Goal: Task Accomplishment & Management: Use online tool/utility

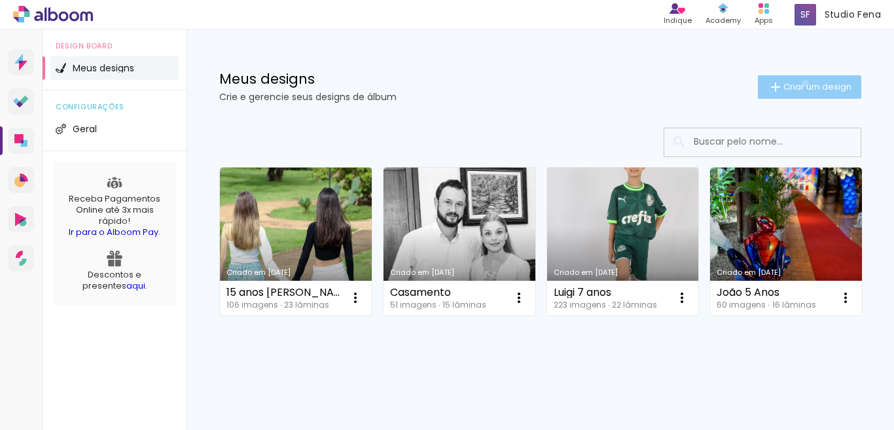
click at [792, 83] on span "Criar um design" at bounding box center [818, 86] width 68 height 9
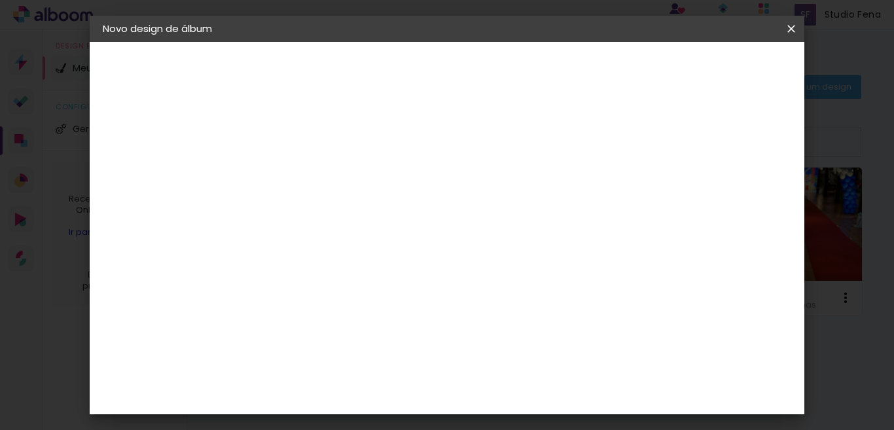
click at [317, 168] on input at bounding box center [317, 176] width 0 height 20
type input "Luis"
type paper-input "Luis"
type input "Luis Fab"
type paper-input "Luis Fab"
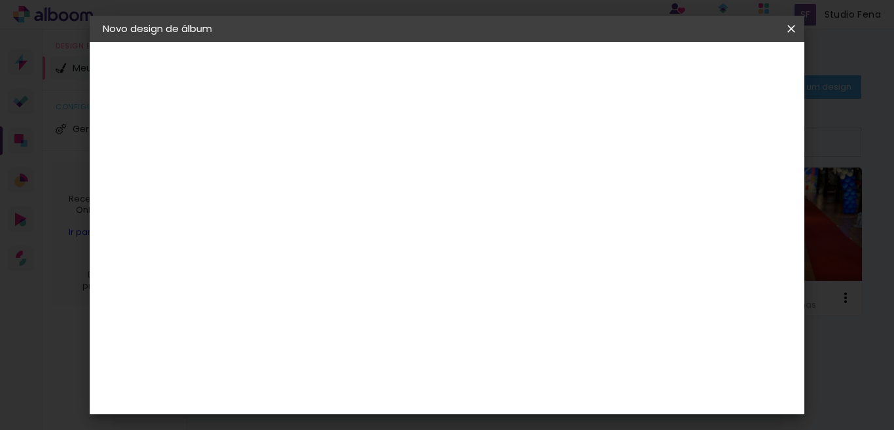
type input "[PERSON_NAME] 2 anos"
type paper-input "[PERSON_NAME] 2 anos"
click at [0, 0] on slot "Avançar" at bounding box center [0, 0] width 0 height 0
click at [0, 0] on slot "Tamanho Livre" at bounding box center [0, 0] width 0 height 0
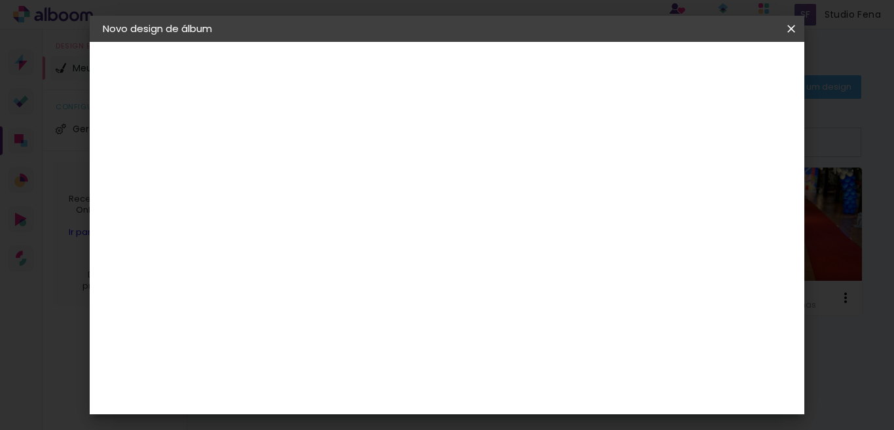
click at [458, 202] on iron-icon at bounding box center [451, 199] width 16 height 16
click at [0, 0] on slot "Tamanho Livre" at bounding box center [0, 0] width 0 height 0
click at [562, 203] on paper-item "Tamanho Livre" at bounding box center [499, 199] width 126 height 29
click at [0, 0] on slot "Avançar" at bounding box center [0, 0] width 0 height 0
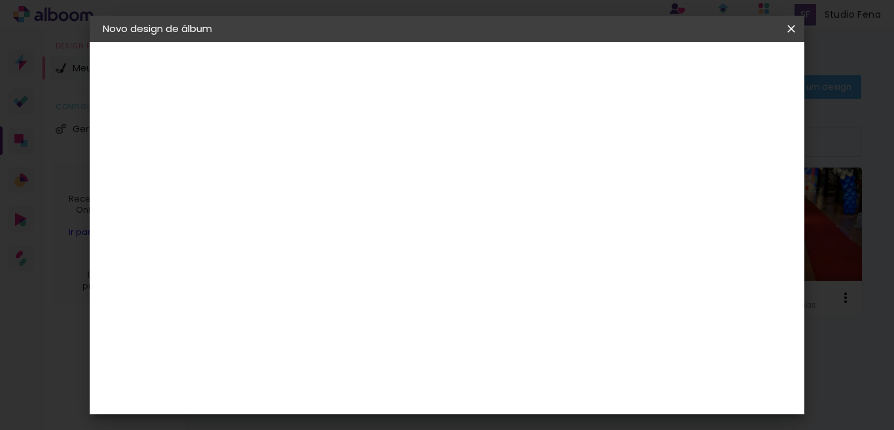
scroll to position [124, 0]
click at [527, 359] on input "60" at bounding box center [518, 354] width 34 height 20
click at [535, 352] on input "60" at bounding box center [518, 354] width 34 height 20
drag, startPoint x: 535, startPoint y: 352, endPoint x: 505, endPoint y: 349, distance: 30.3
click at [505, 349] on input "60" at bounding box center [518, 354] width 34 height 20
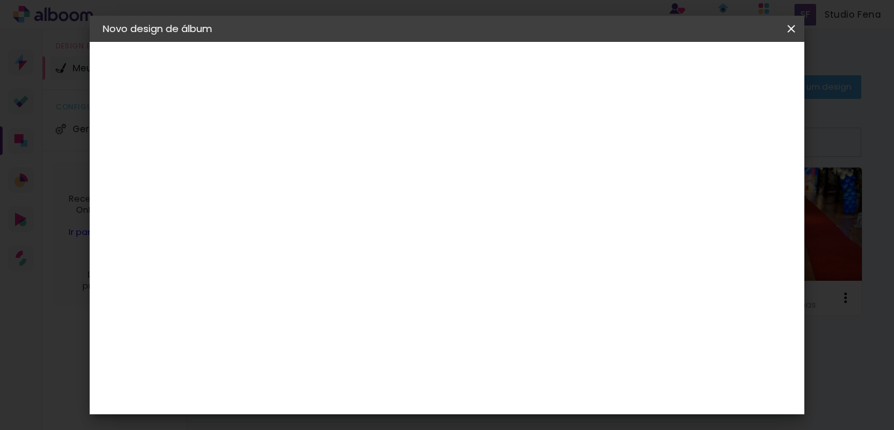
scroll to position [393, 0]
type input "30,5"
type paper-input "30,5"
click at [373, 287] on div "cm" at bounding box center [380, 282] width 16 height 20
click at [367, 278] on input "30" at bounding box center [355, 282] width 34 height 20
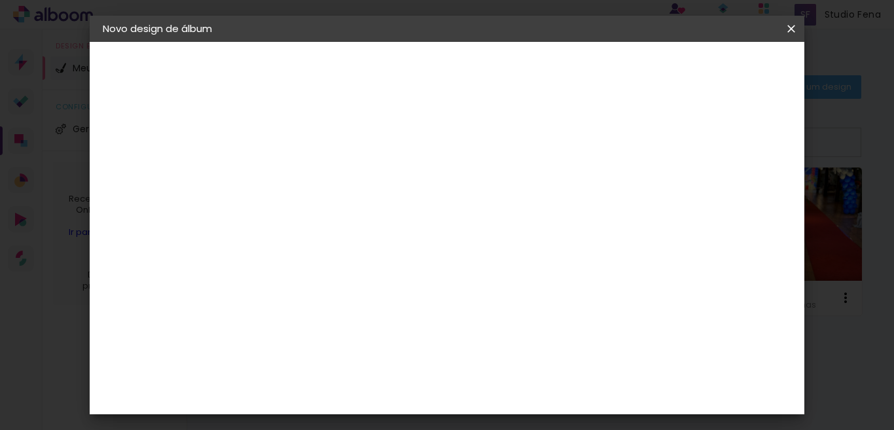
drag, startPoint x: 369, startPoint y: 280, endPoint x: 356, endPoint y: 278, distance: 13.2
click at [356, 278] on input "30" at bounding box center [355, 282] width 34 height 20
type input "20,29"
type paper-input "20,29"
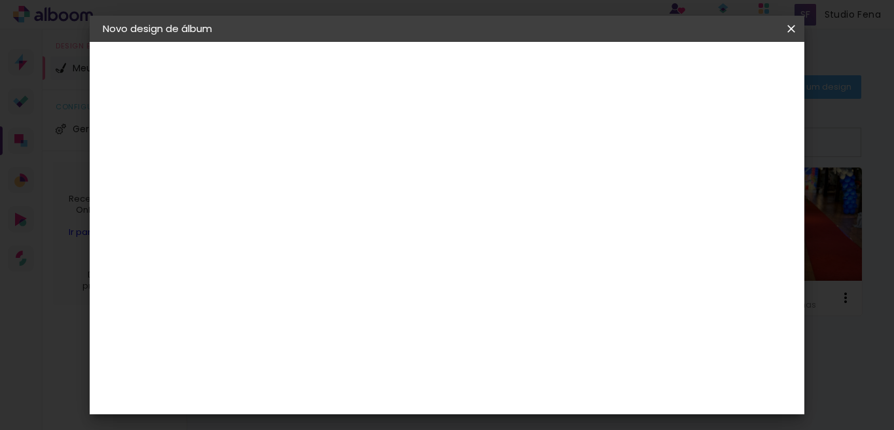
scroll to position [0, 0]
click at [655, 72] on span "Iniciar design" at bounding box center [626, 69] width 60 height 9
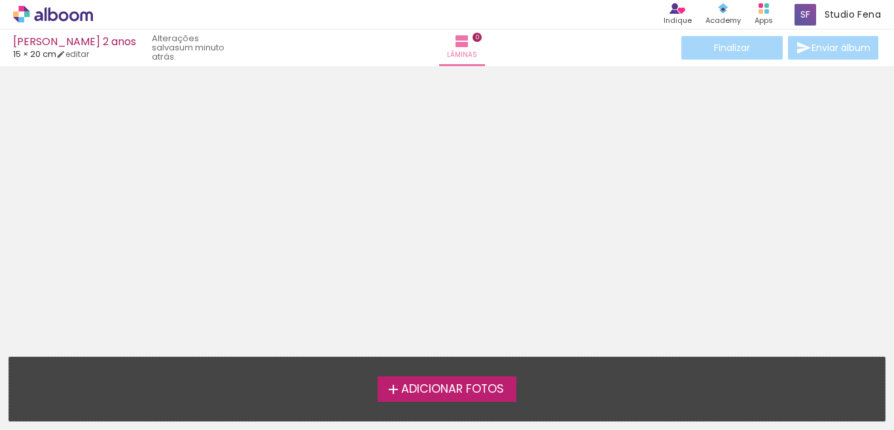
click at [443, 393] on span "Adicionar Fotos" at bounding box center [452, 390] width 103 height 12
click at [0, 0] on input "file" at bounding box center [0, 0] width 0 height 0
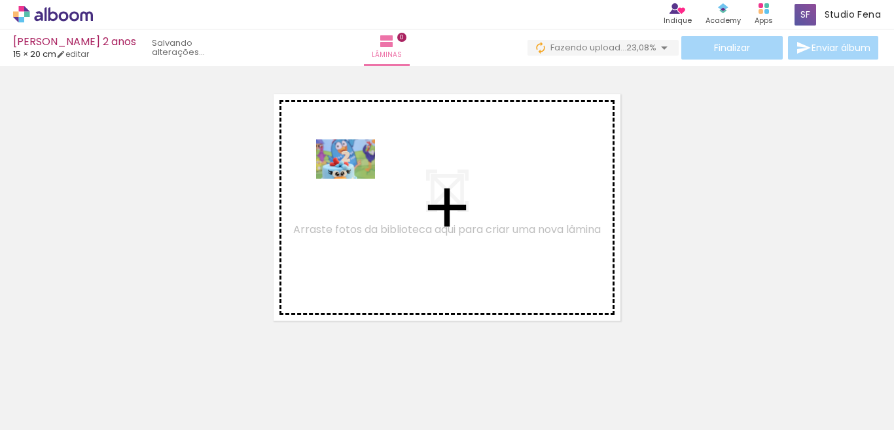
drag, startPoint x: 149, startPoint y: 388, endPoint x: 355, endPoint y: 179, distance: 294.0
click at [355, 179] on quentale-workspace at bounding box center [447, 215] width 894 height 430
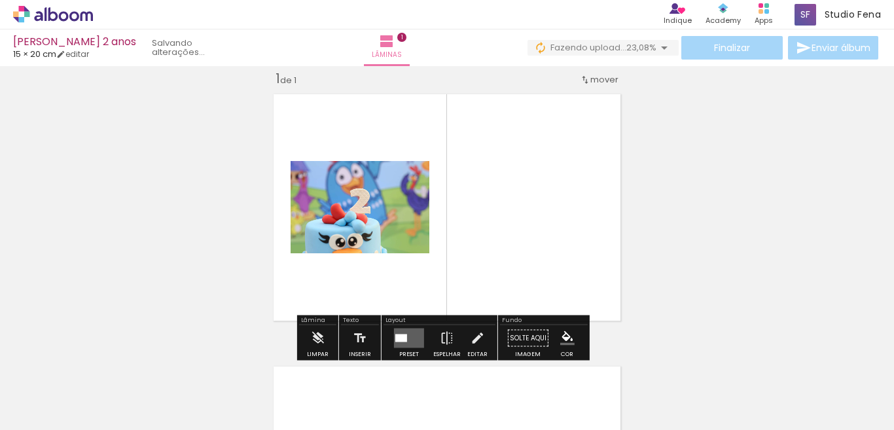
scroll to position [16, 0]
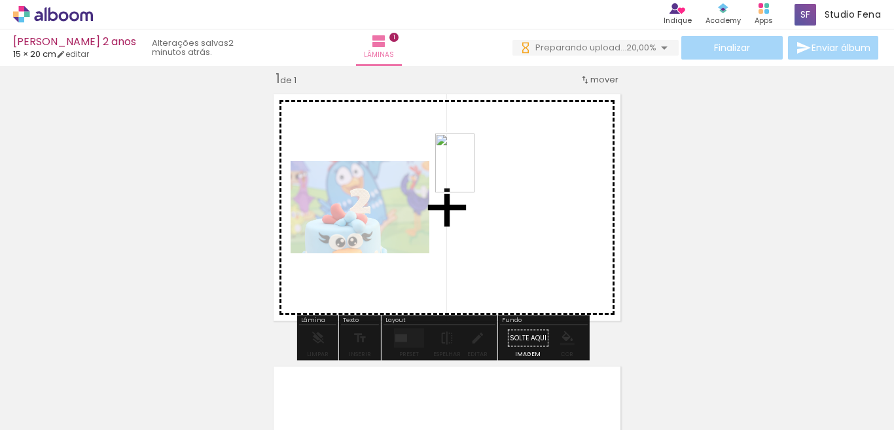
drag, startPoint x: 209, startPoint y: 405, endPoint x: 476, endPoint y: 172, distance: 354.0
click at [476, 172] on quentale-workspace at bounding box center [447, 215] width 894 height 430
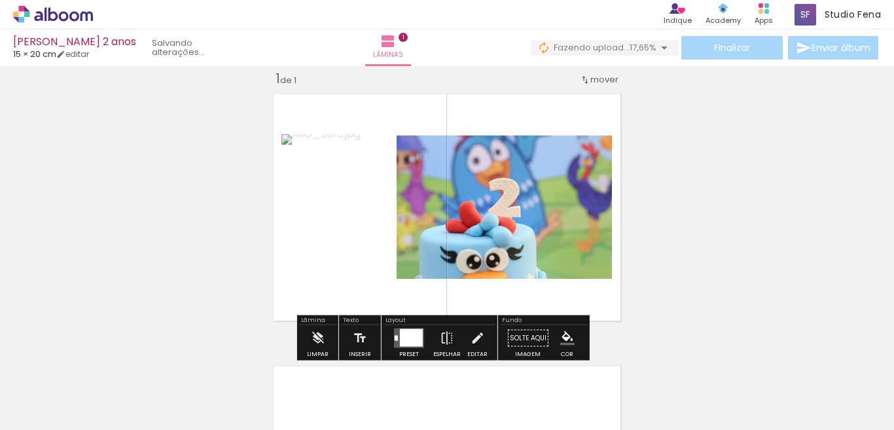
scroll to position [0, 0]
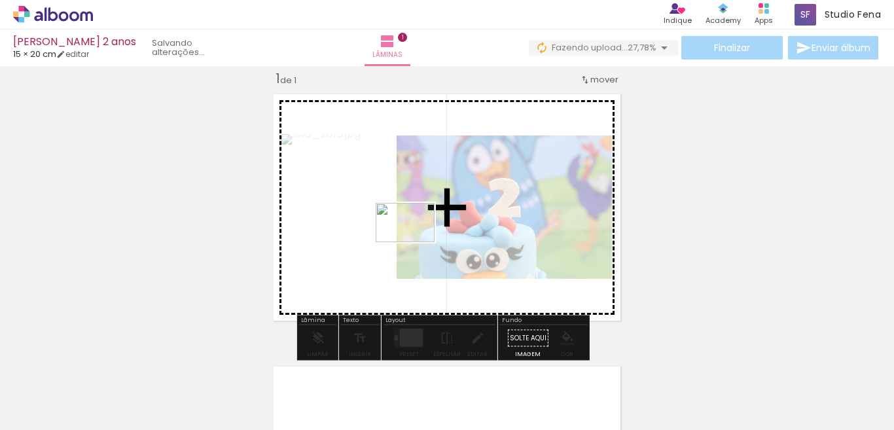
drag, startPoint x: 499, startPoint y: 397, endPoint x: 415, endPoint y: 242, distance: 175.8
click at [415, 242] on quentale-workspace at bounding box center [447, 215] width 894 height 430
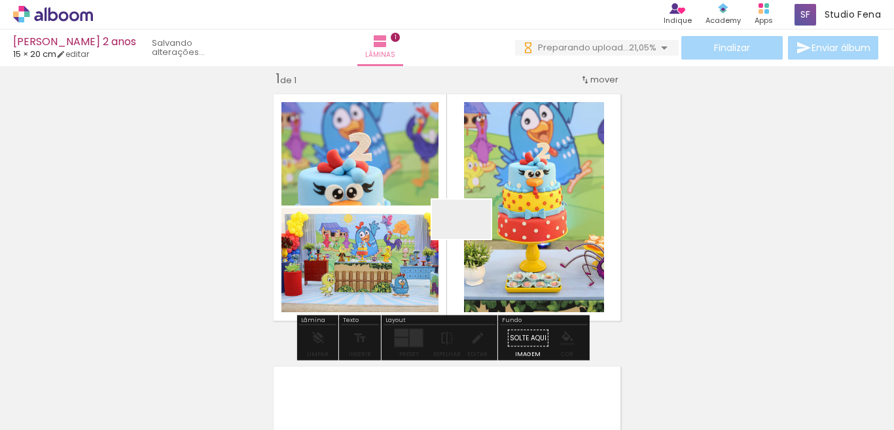
click at [472, 238] on quentale-workspace at bounding box center [447, 215] width 894 height 430
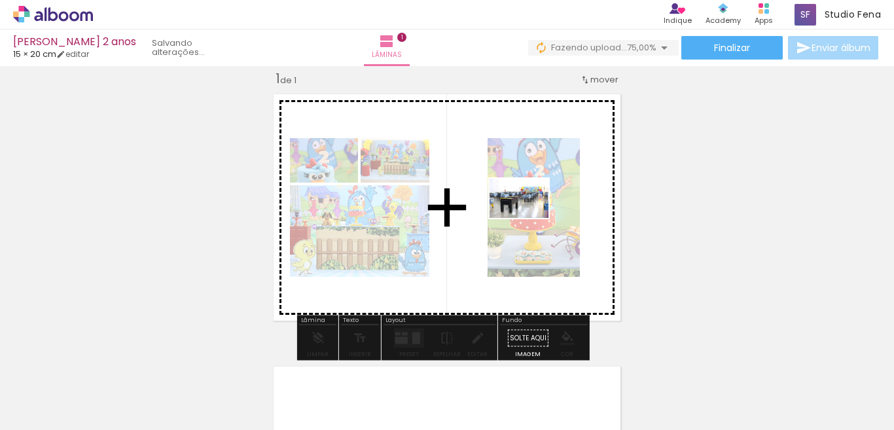
drag, startPoint x: 659, startPoint y: 404, endPoint x: 529, endPoint y: 218, distance: 227.0
click at [529, 218] on quentale-workspace at bounding box center [447, 215] width 894 height 430
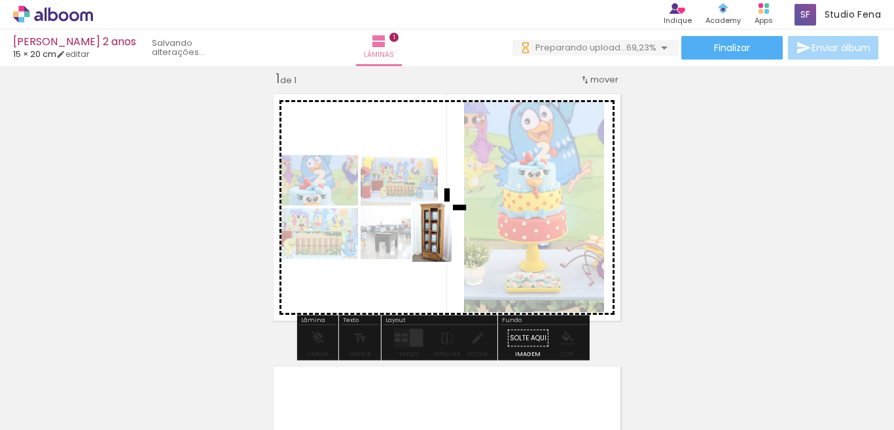
drag, startPoint x: 581, startPoint y: 399, endPoint x: 448, endPoint y: 232, distance: 213.4
click at [448, 232] on quentale-workspace at bounding box center [447, 215] width 894 height 430
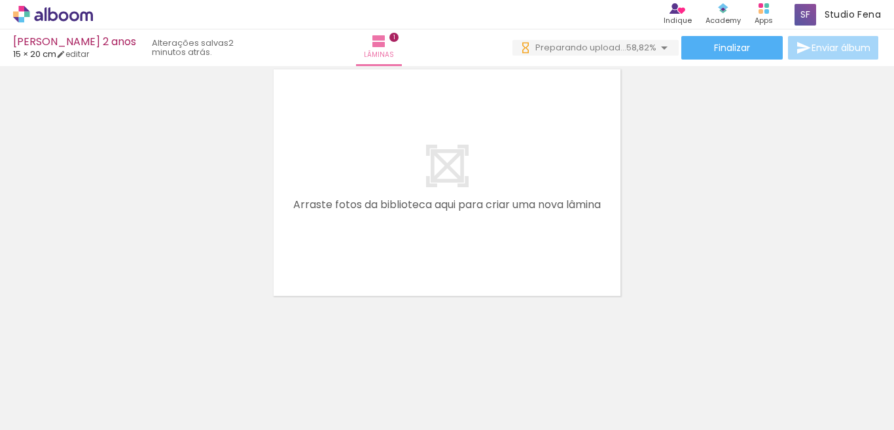
click at [449, 177] on quentale-layouter at bounding box center [447, 183] width 360 height 240
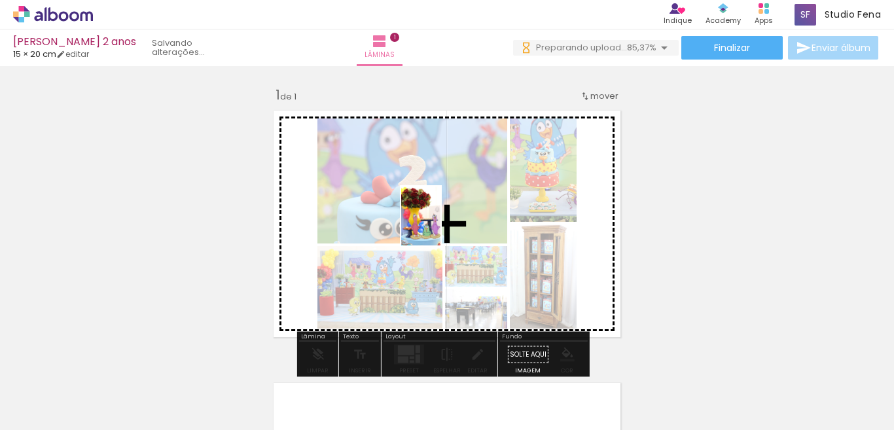
drag, startPoint x: 361, startPoint y: 399, endPoint x: 442, endPoint y: 225, distance: 192.7
click at [442, 225] on quentale-workspace at bounding box center [447, 215] width 894 height 430
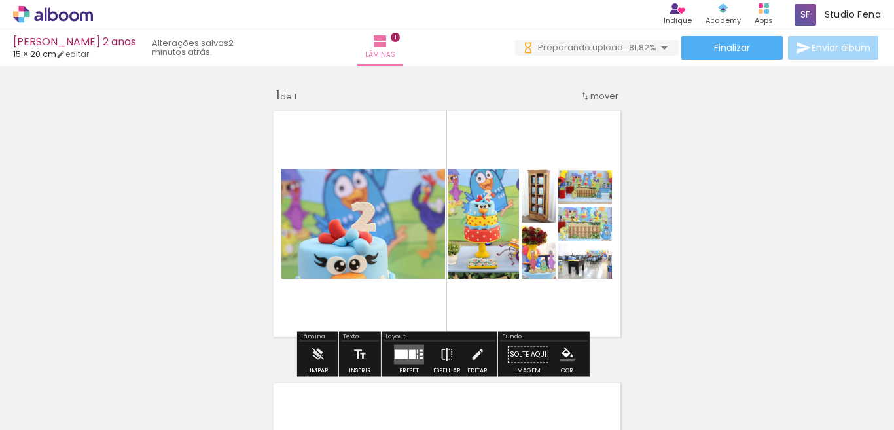
click at [596, 213] on paper-slider at bounding box center [589, 221] width 35 height 20
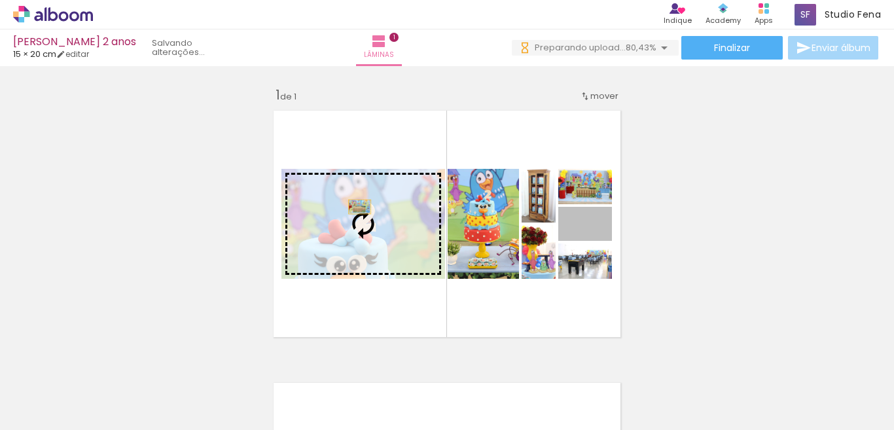
drag, startPoint x: 604, startPoint y: 211, endPoint x: 354, endPoint y: 207, distance: 250.1
click at [0, 0] on slot at bounding box center [0, 0] width 0 height 0
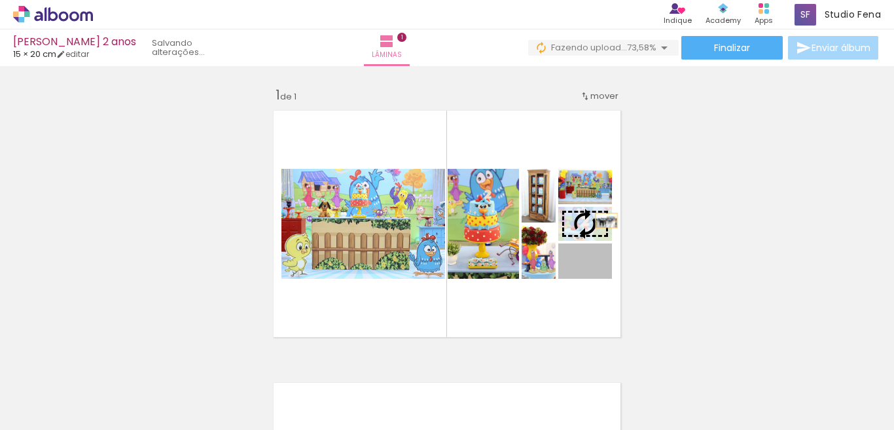
drag, startPoint x: 606, startPoint y: 257, endPoint x: 601, endPoint y: 219, distance: 38.2
click at [0, 0] on slot at bounding box center [0, 0] width 0 height 0
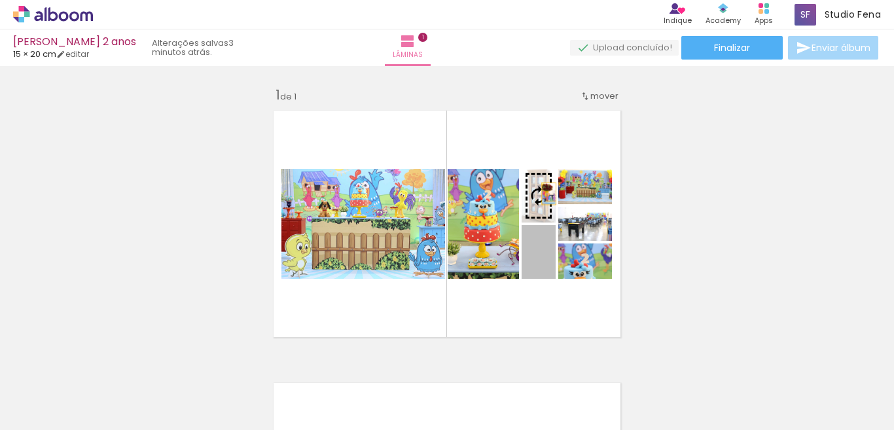
drag, startPoint x: 549, startPoint y: 249, endPoint x: 543, endPoint y: 194, distance: 55.9
click at [0, 0] on slot at bounding box center [0, 0] width 0 height 0
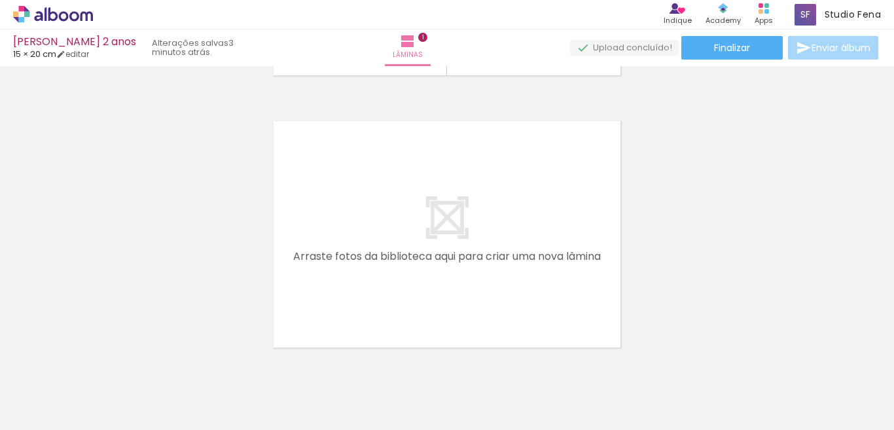
scroll to position [0, 433]
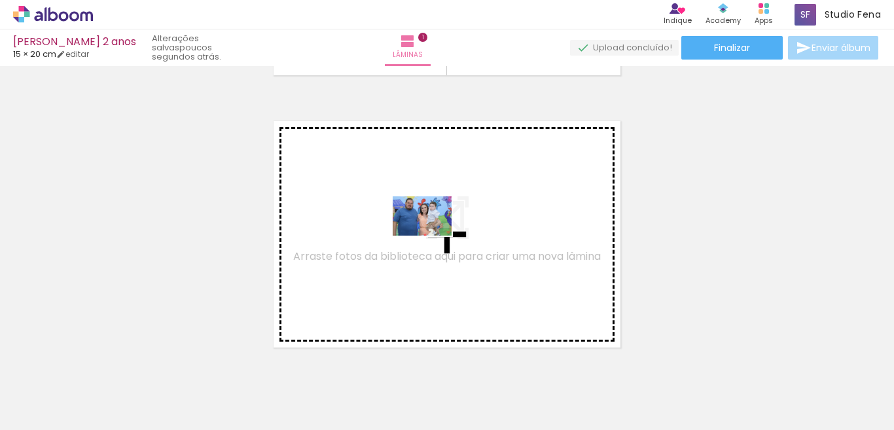
drag, startPoint x: 667, startPoint y: 399, endPoint x: 432, endPoint y: 236, distance: 286.0
click at [432, 236] on quentale-workspace at bounding box center [447, 215] width 894 height 430
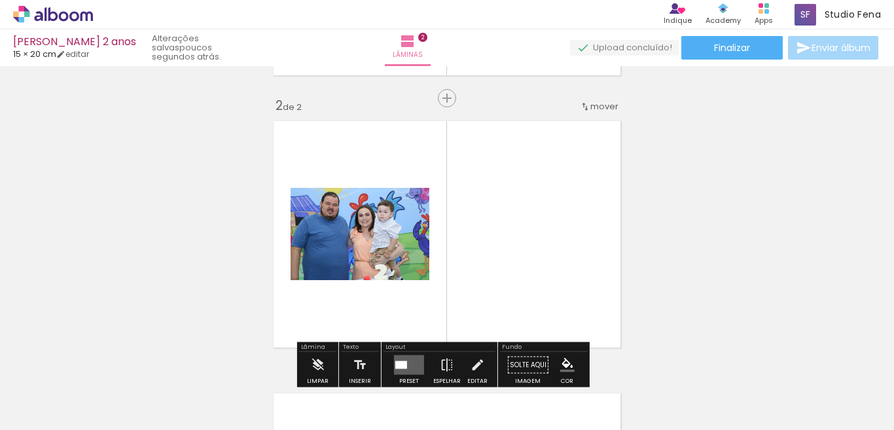
scroll to position [289, 0]
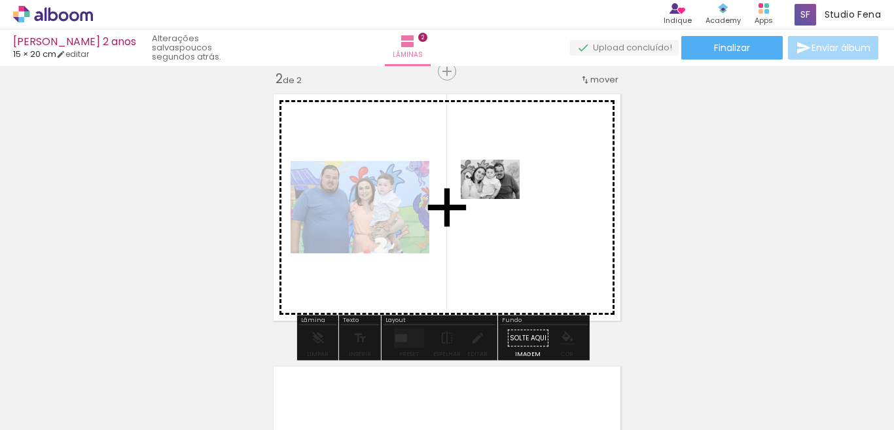
drag, startPoint x: 742, startPoint y: 399, endPoint x: 500, endPoint y: 198, distance: 314.8
click at [500, 198] on quentale-workspace at bounding box center [447, 215] width 894 height 430
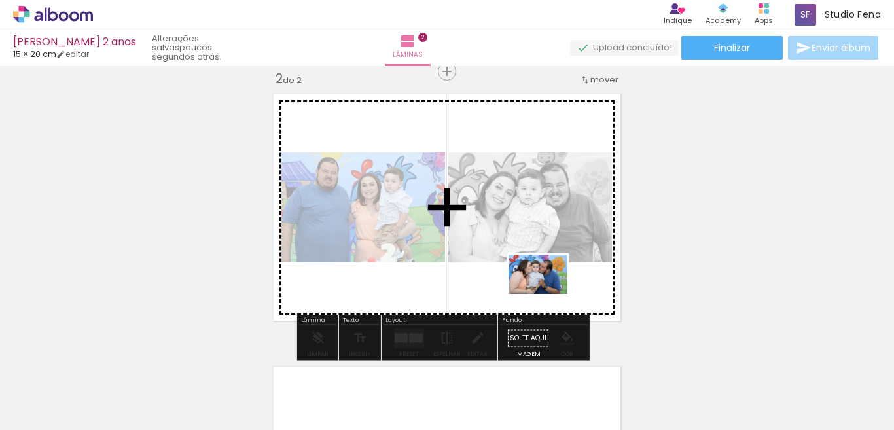
drag, startPoint x: 808, startPoint y: 399, endPoint x: 547, endPoint y: 293, distance: 281.3
click at [547, 293] on quentale-workspace at bounding box center [447, 215] width 894 height 430
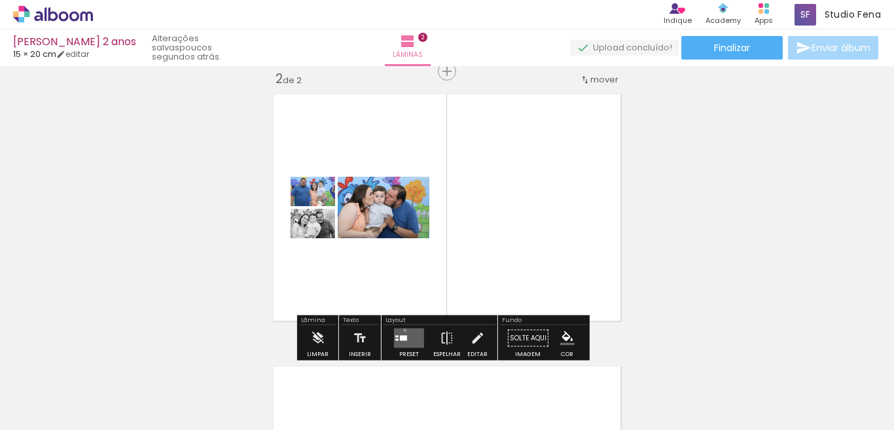
click at [402, 330] on quentale-layouter at bounding box center [409, 339] width 30 height 20
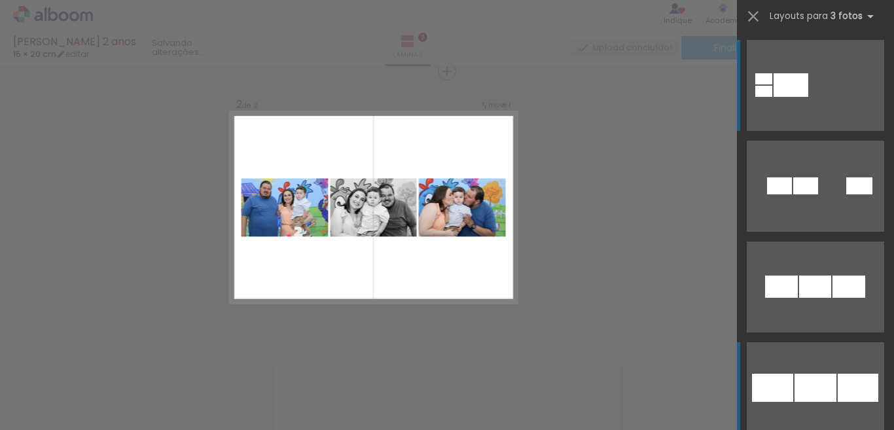
click at [818, 378] on div at bounding box center [816, 388] width 42 height 28
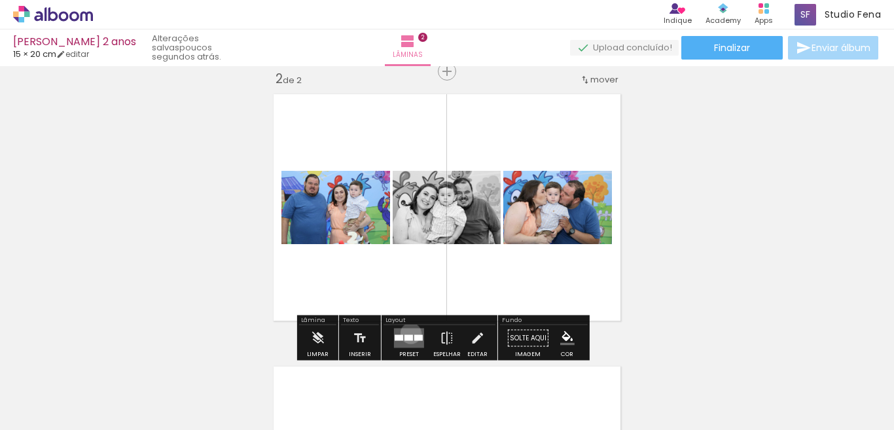
click at [408, 333] on quentale-layouter at bounding box center [409, 339] width 30 height 20
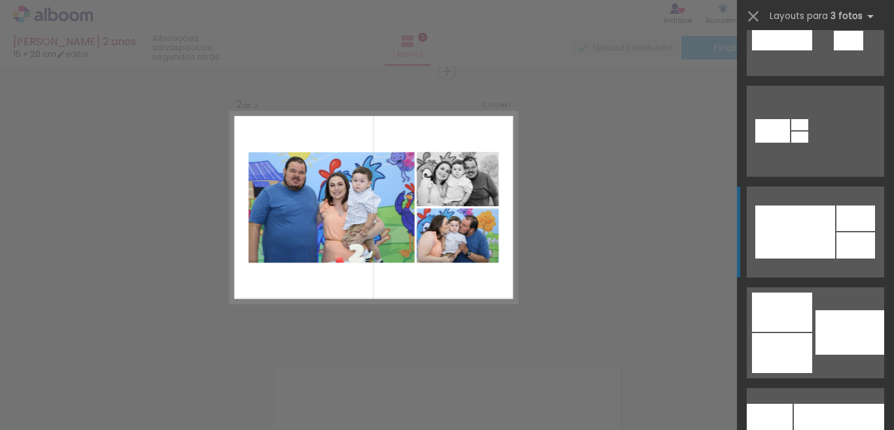
scroll to position [826, 0]
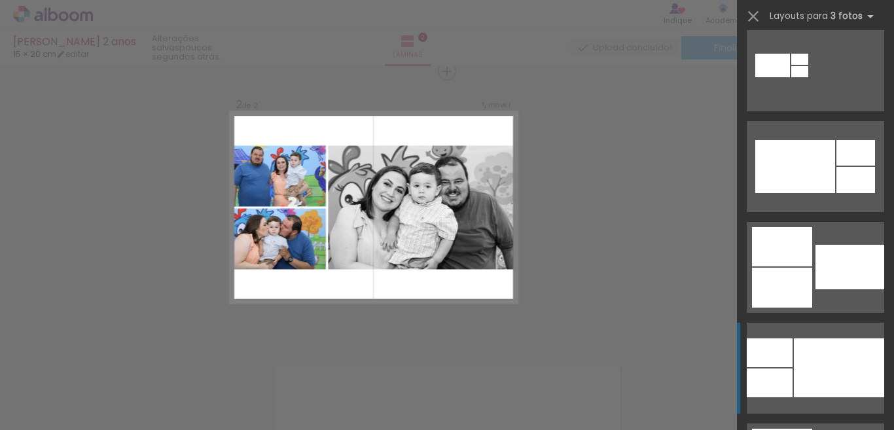
click at [812, 373] on div at bounding box center [839, 367] width 90 height 59
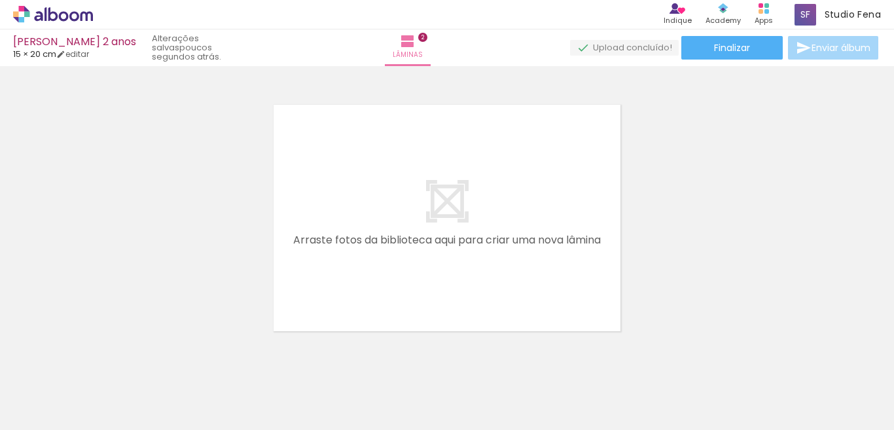
scroll to position [0, 955]
click at [366, 392] on div at bounding box center [349, 386] width 65 height 43
drag, startPoint x: 355, startPoint y: 395, endPoint x: 389, endPoint y: 284, distance: 116.2
click at [351, 263] on quentale-workspace at bounding box center [447, 215] width 894 height 430
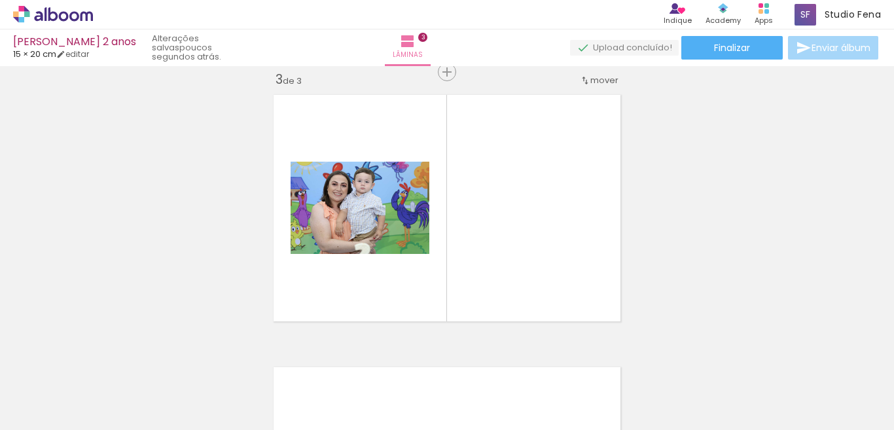
scroll to position [561, 0]
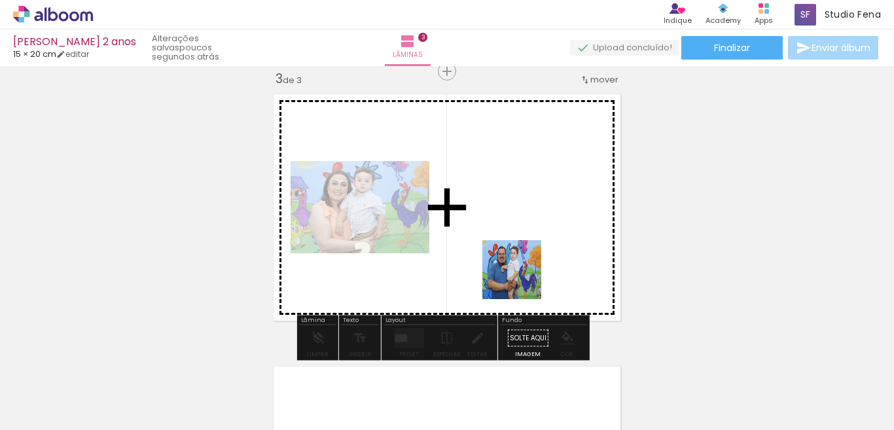
drag, startPoint x: 570, startPoint y: 402, endPoint x: 509, endPoint y: 230, distance: 182.6
click at [509, 230] on quentale-workspace at bounding box center [447, 215] width 894 height 430
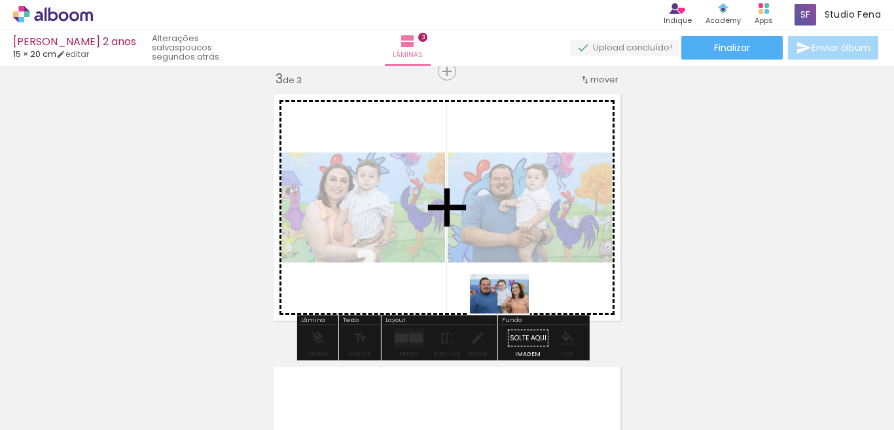
drag, startPoint x: 725, startPoint y: 403, endPoint x: 458, endPoint y: 291, distance: 288.8
click at [458, 291] on quentale-workspace at bounding box center [447, 215] width 894 height 430
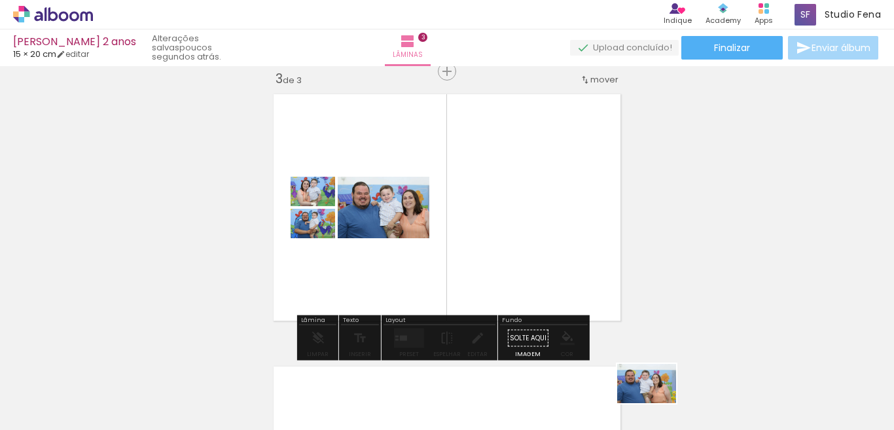
click at [657, 408] on div at bounding box center [642, 386] width 65 height 43
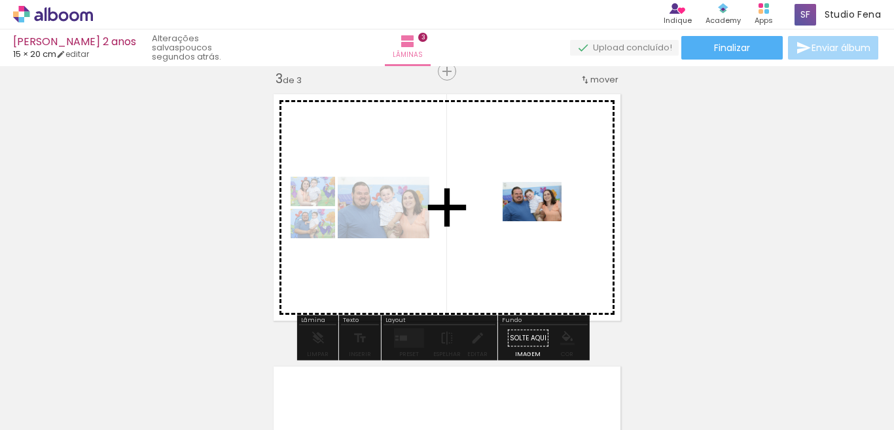
drag, startPoint x: 796, startPoint y: 404, endPoint x: 535, endPoint y: 216, distance: 321.8
click at [536, 216] on quentale-workspace at bounding box center [447, 215] width 894 height 430
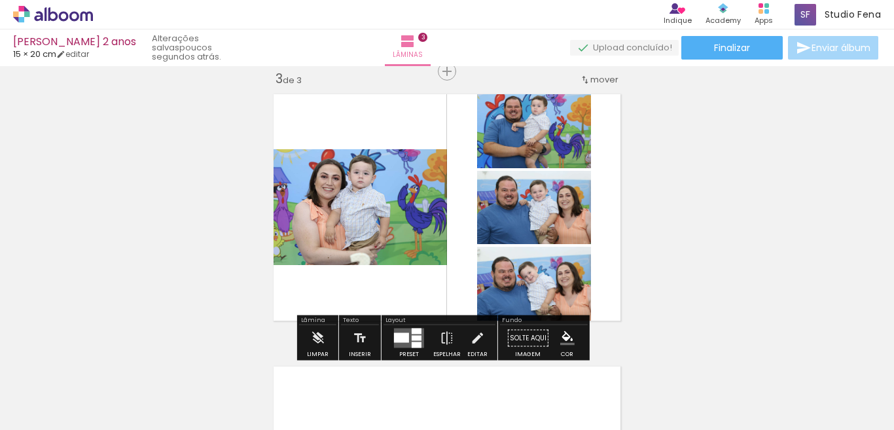
click at [412, 335] on quentale-layouter at bounding box center [409, 339] width 30 height 20
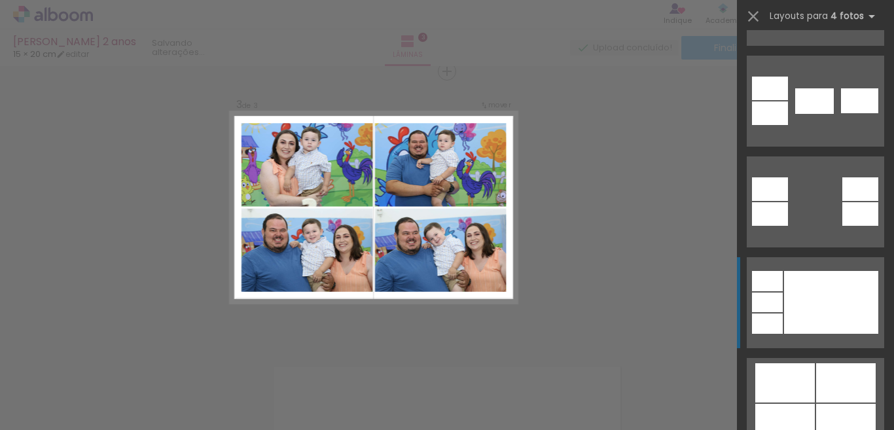
scroll to position [720, 0]
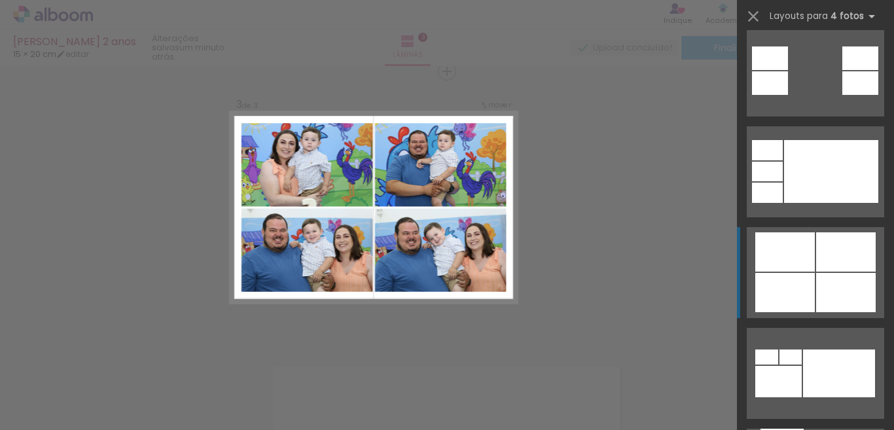
click at [807, 290] on div at bounding box center [786, 292] width 60 height 39
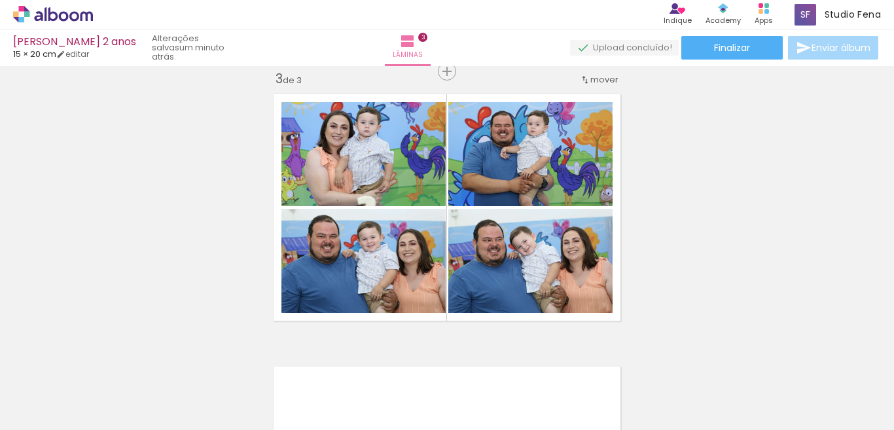
scroll to position [0, 361]
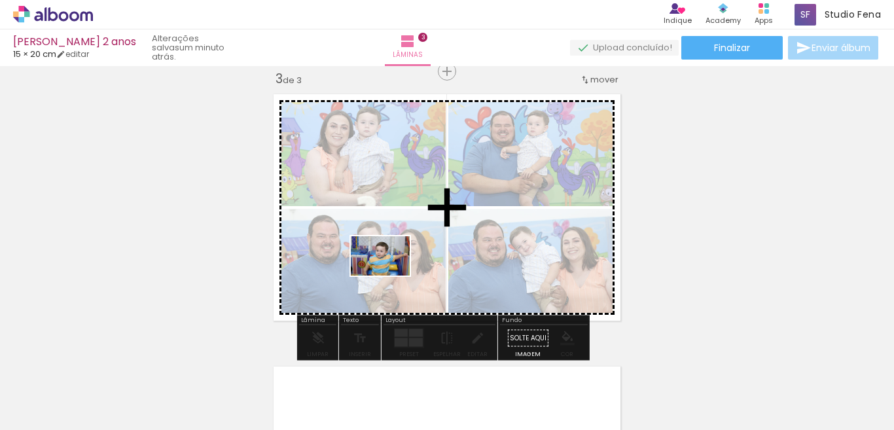
drag, startPoint x: 367, startPoint y: 401, endPoint x: 390, endPoint y: 276, distance: 127.8
click at [390, 276] on quentale-workspace at bounding box center [447, 215] width 894 height 430
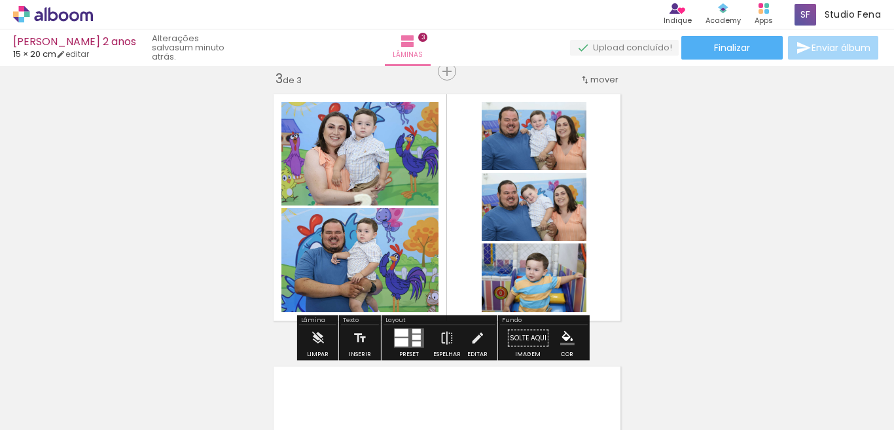
click at [401, 278] on quentale-photo at bounding box center [360, 260] width 157 height 104
click at [559, 225] on quentale-photo at bounding box center [534, 207] width 105 height 68
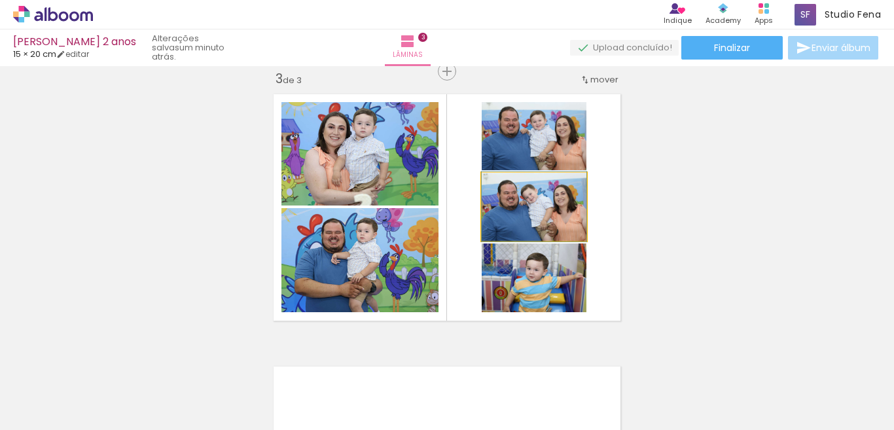
click at [559, 225] on quentale-photo at bounding box center [534, 207] width 105 height 68
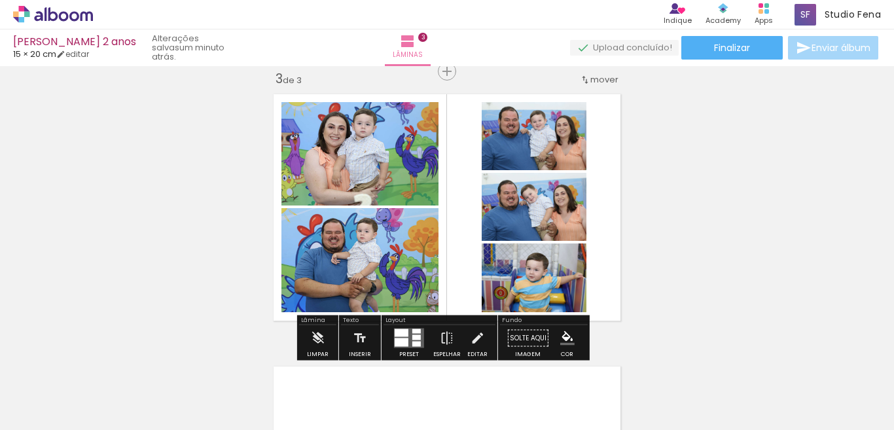
drag, startPoint x: 559, startPoint y: 225, endPoint x: 550, endPoint y: 223, distance: 9.4
click at [550, 223] on quentale-photo at bounding box center [534, 207] width 105 height 68
click at [548, 208] on quentale-photo at bounding box center [534, 207] width 105 height 68
click at [578, 225] on quentale-photo at bounding box center [534, 207] width 105 height 68
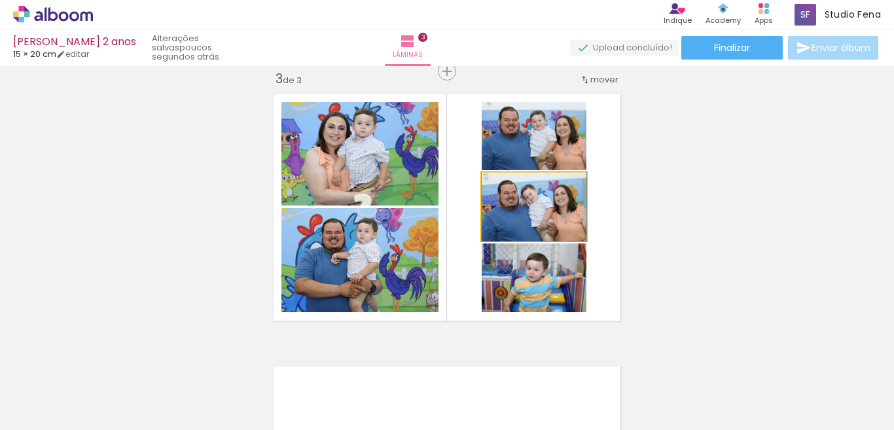
click at [575, 225] on quentale-photo at bounding box center [534, 207] width 105 height 68
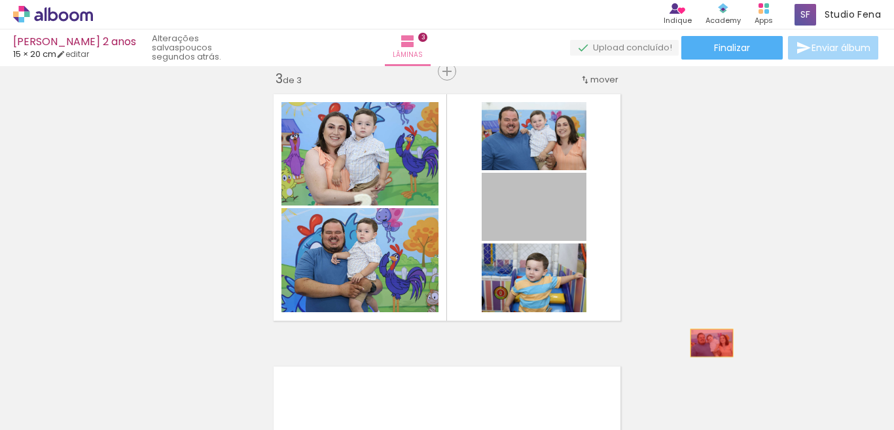
drag, startPoint x: 570, startPoint y: 223, endPoint x: 706, endPoint y: 372, distance: 201.1
click at [706, 372] on quentale-workspace at bounding box center [447, 215] width 894 height 430
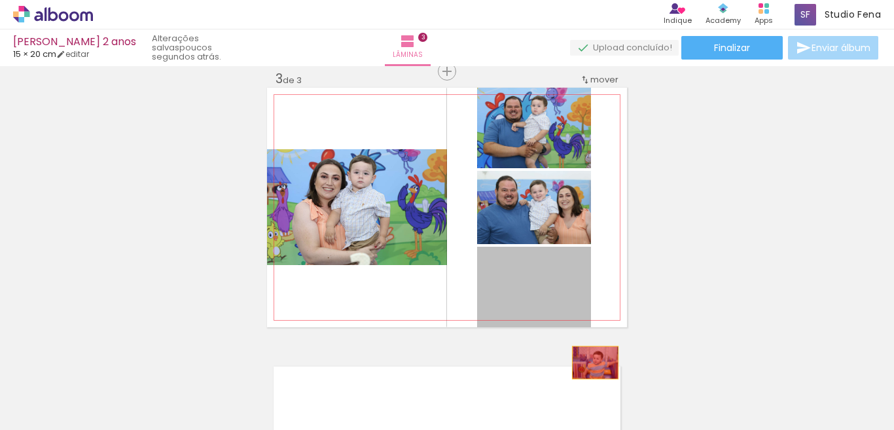
drag, startPoint x: 560, startPoint y: 292, endPoint x: 595, endPoint y: 381, distance: 95.6
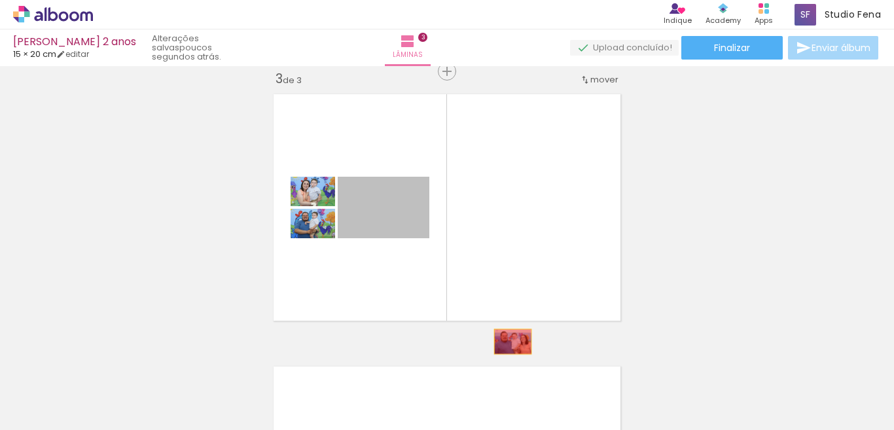
drag, startPoint x: 402, startPoint y: 208, endPoint x: 439, endPoint y: 276, distance: 77.3
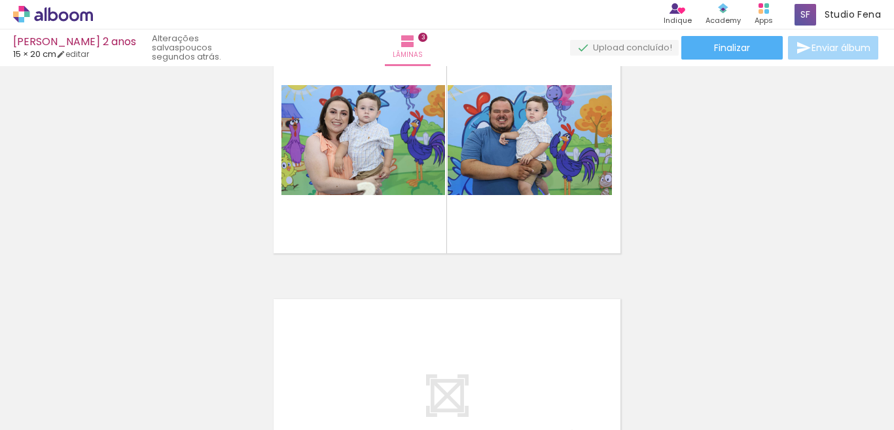
scroll to position [596, 0]
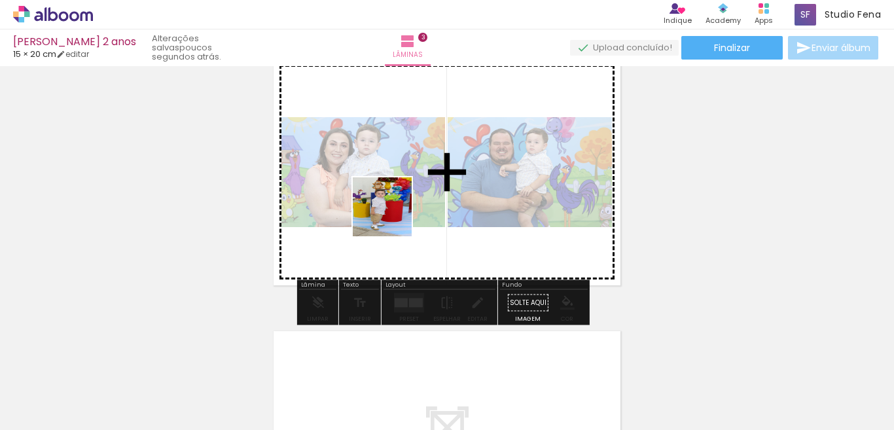
drag, startPoint x: 473, startPoint y: 409, endPoint x: 384, endPoint y: 172, distance: 254.0
click at [384, 172] on quentale-workspace at bounding box center [447, 215] width 894 height 430
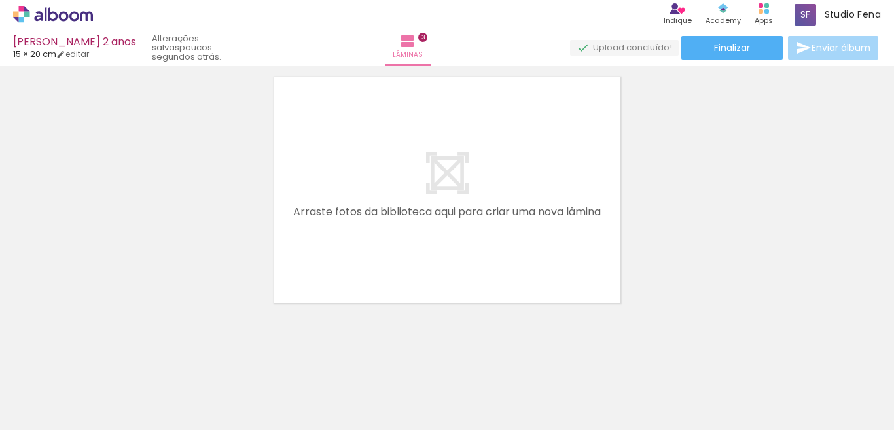
scroll to position [0, 405]
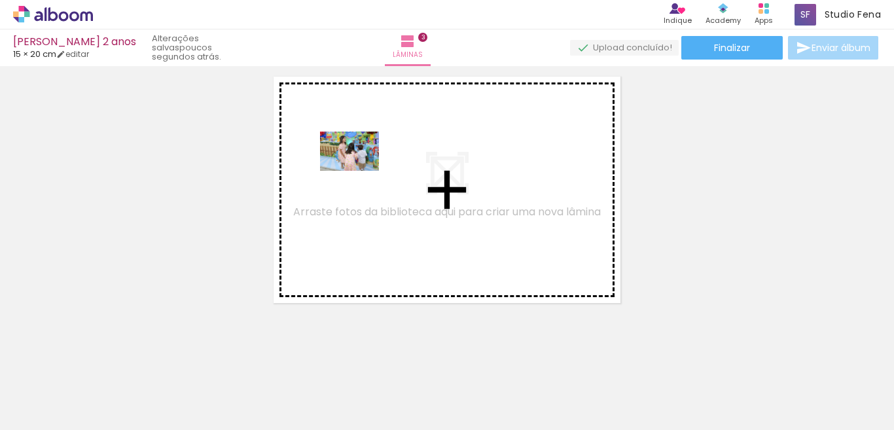
drag, startPoint x: 395, startPoint y: 403, endPoint x: 359, endPoint y: 145, distance: 259.7
click at [359, 145] on quentale-workspace at bounding box center [447, 215] width 894 height 430
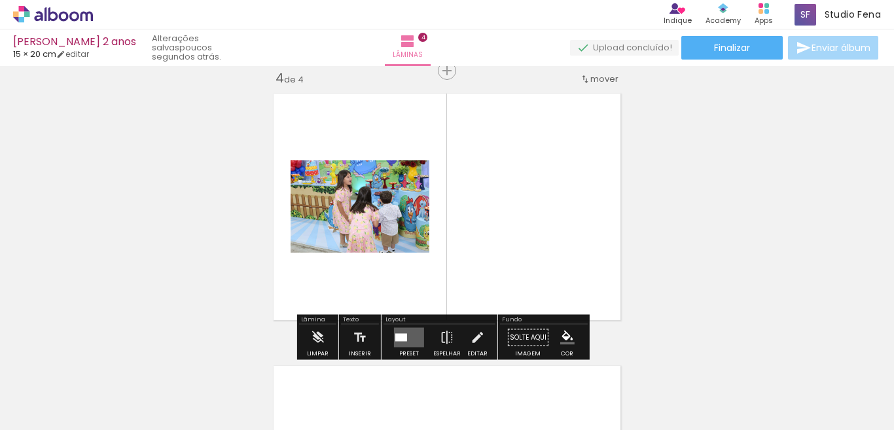
scroll to position [833, 0]
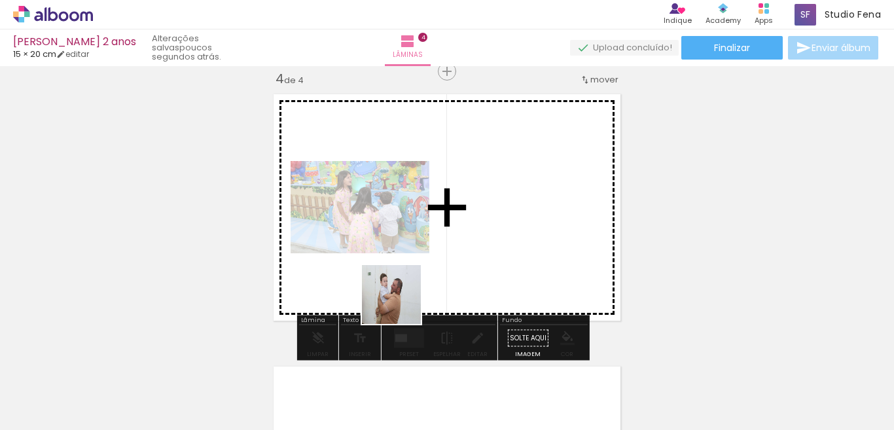
drag, startPoint x: 470, startPoint y: 403, endPoint x: 391, endPoint y: 291, distance: 136.6
click at [391, 291] on quentale-workspace at bounding box center [447, 215] width 894 height 430
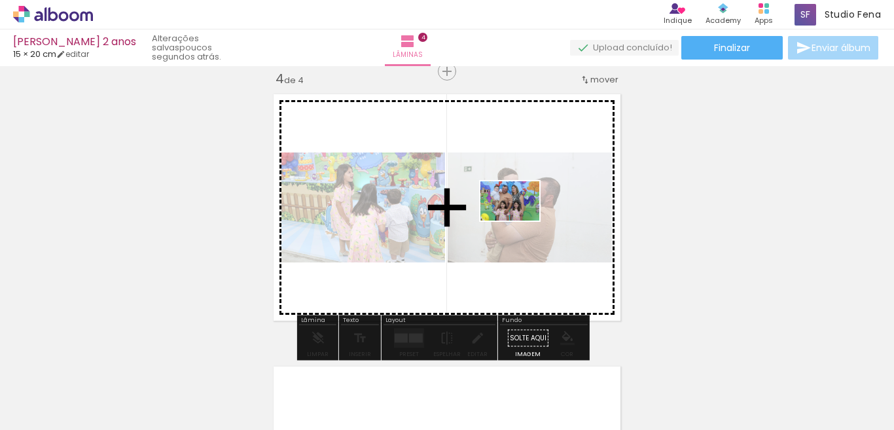
drag, startPoint x: 537, startPoint y: 394, endPoint x: 520, endPoint y: 213, distance: 182.2
click at [520, 213] on quentale-workspace at bounding box center [447, 215] width 894 height 430
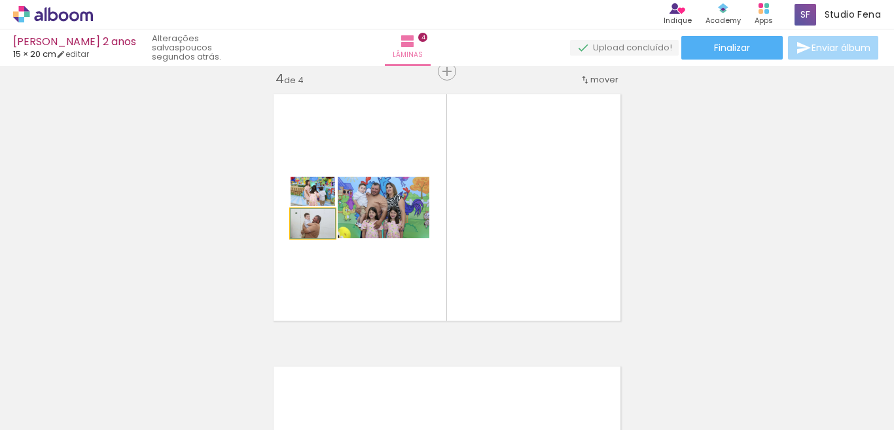
click at [327, 237] on quentale-photo at bounding box center [313, 223] width 45 height 29
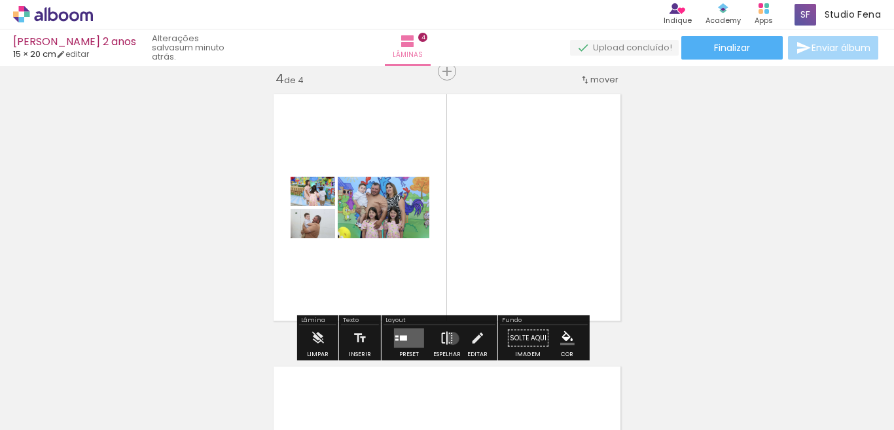
click at [450, 338] on iron-icon at bounding box center [447, 338] width 14 height 26
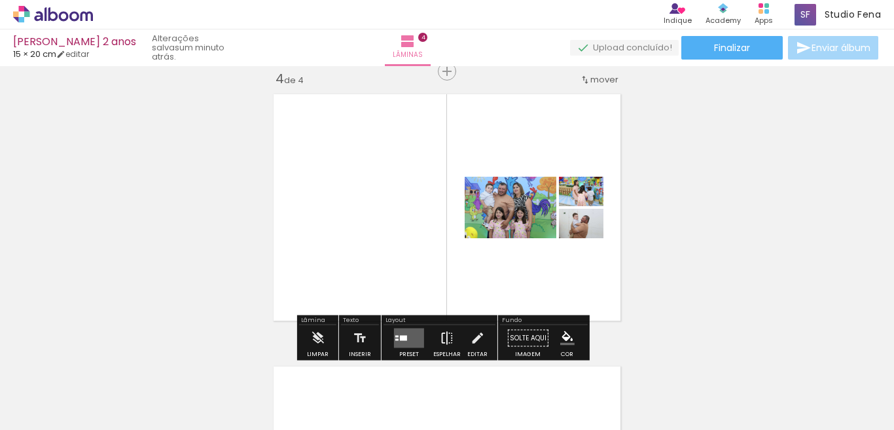
click at [435, 338] on paper-button "Espelhar" at bounding box center [447, 341] width 34 height 33
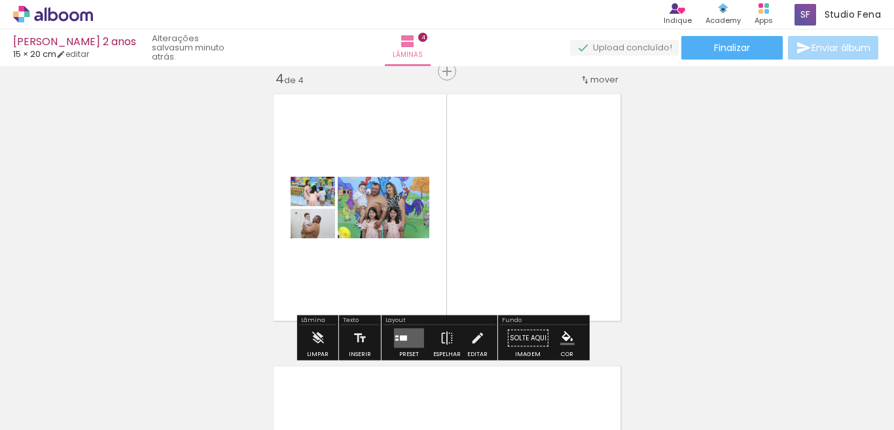
click at [410, 339] on quentale-layouter at bounding box center [409, 339] width 30 height 20
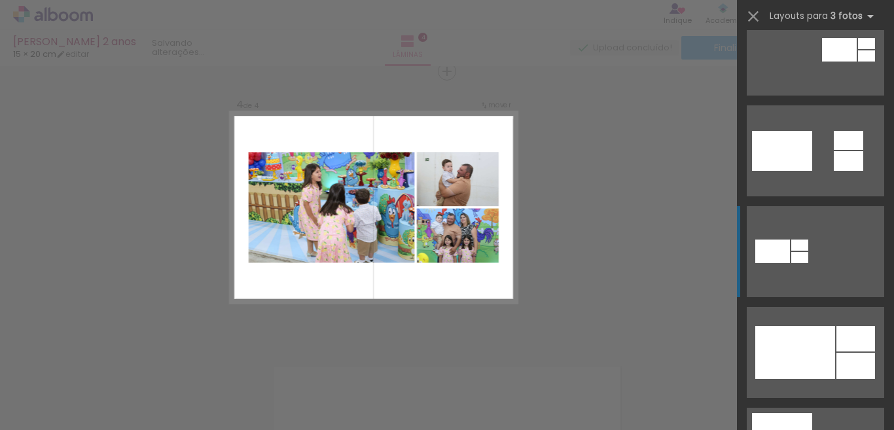
scroll to position [720, 0]
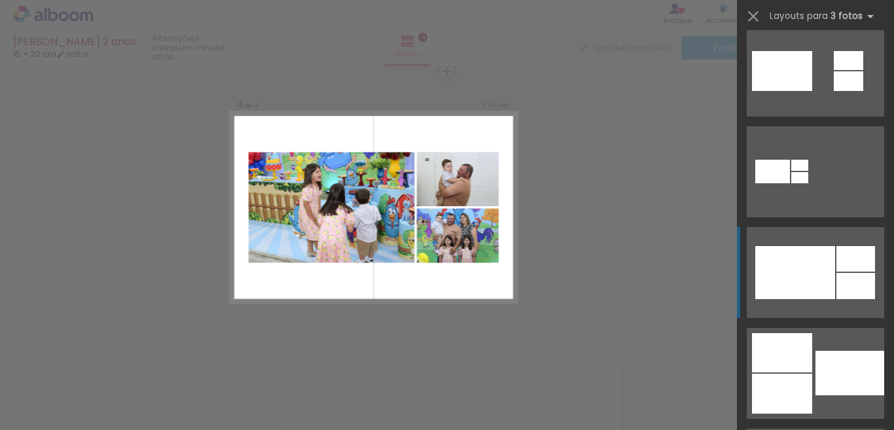
click at [821, 295] on div at bounding box center [796, 272] width 80 height 53
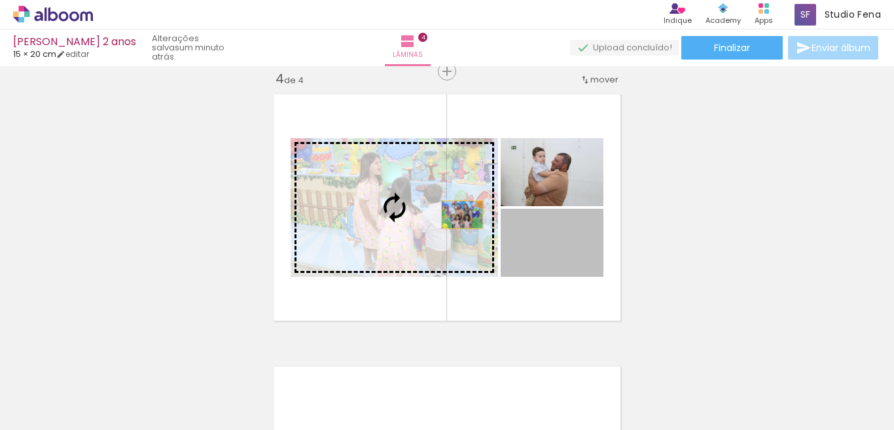
drag, startPoint x: 574, startPoint y: 259, endPoint x: 428, endPoint y: 207, distance: 154.9
click at [0, 0] on slot at bounding box center [0, 0] width 0 height 0
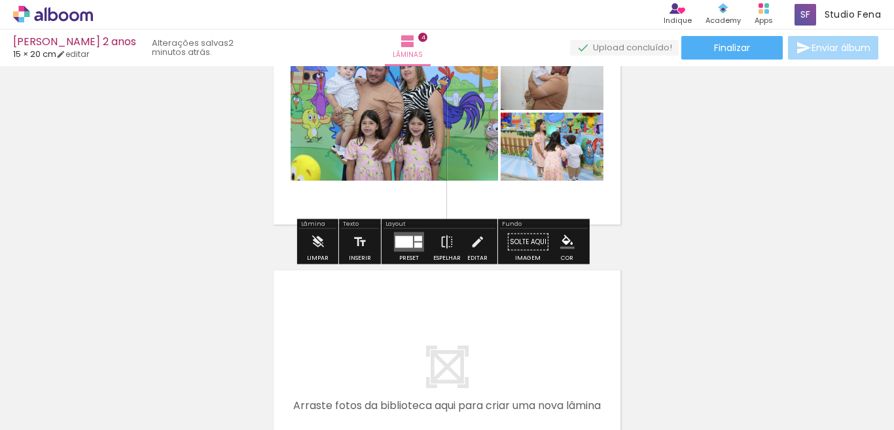
scroll to position [1095, 0]
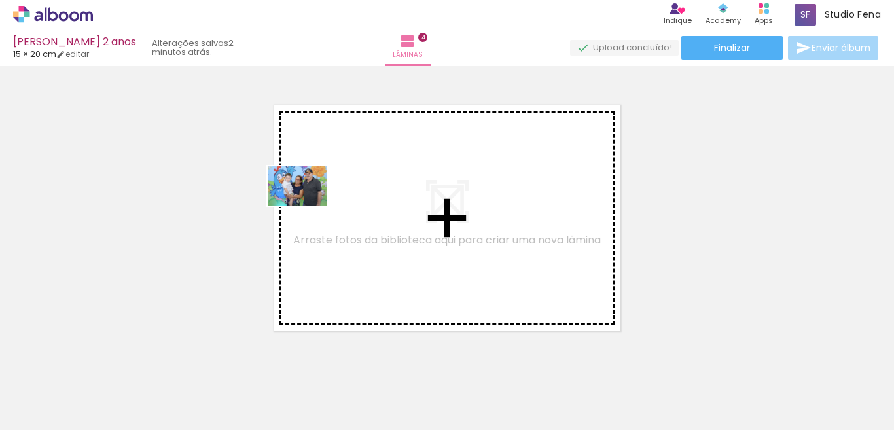
drag, startPoint x: 613, startPoint y: 397, endPoint x: 301, endPoint y: 194, distance: 372.4
click at [301, 194] on quentale-workspace at bounding box center [447, 215] width 894 height 430
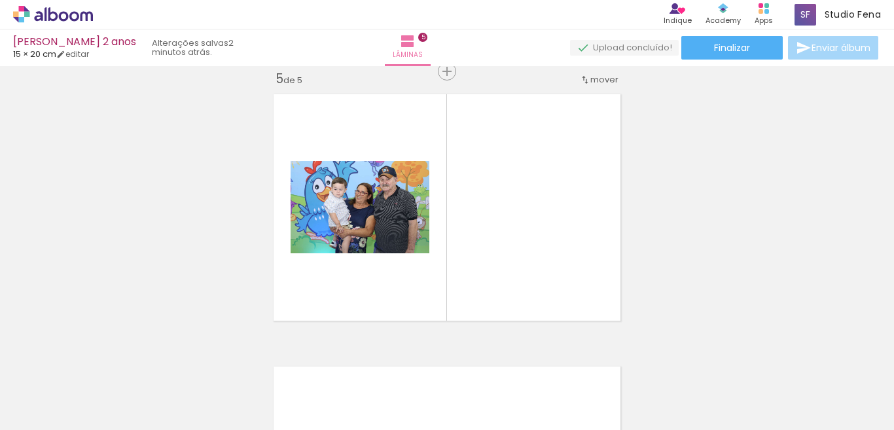
scroll to position [0, 1014]
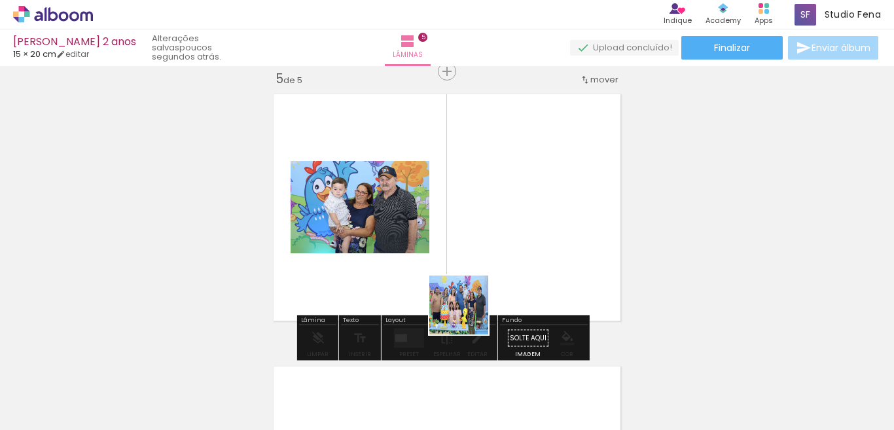
drag, startPoint x: 443, startPoint y: 402, endPoint x: 503, endPoint y: 225, distance: 187.0
click at [503, 225] on quentale-workspace at bounding box center [447, 215] width 894 height 430
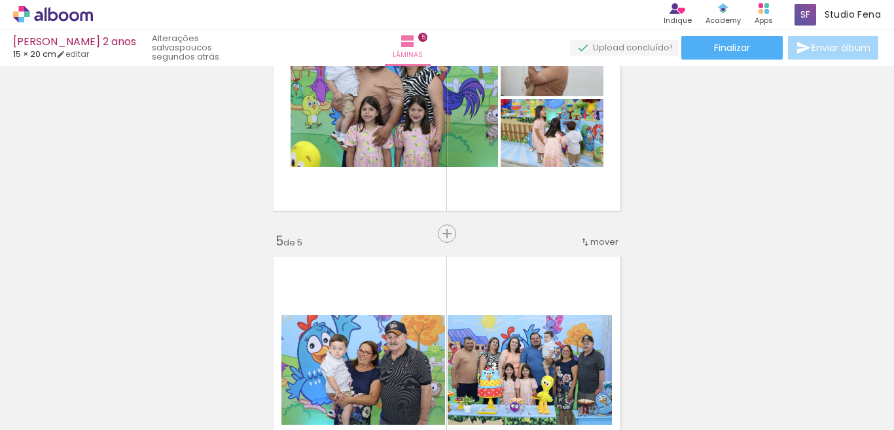
scroll to position [909, 0]
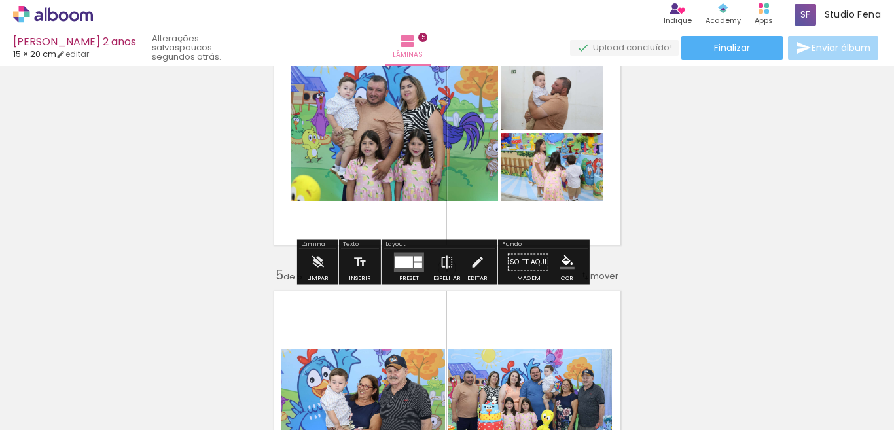
click at [455, 148] on quentale-photo at bounding box center [395, 131] width 208 height 139
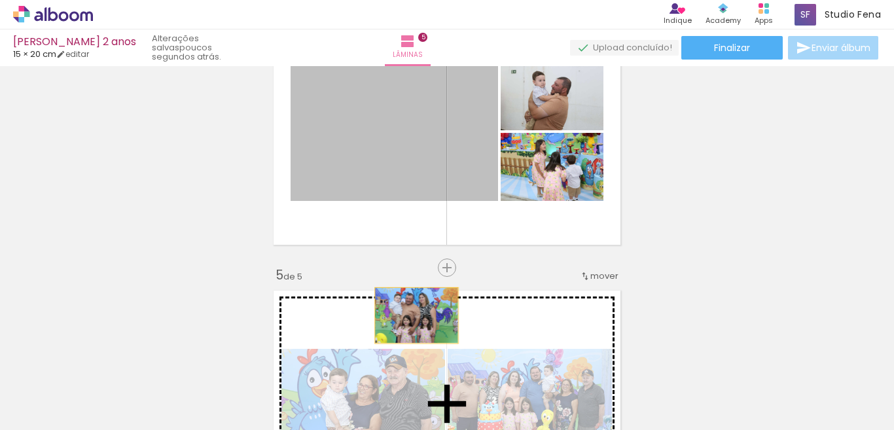
drag, startPoint x: 443, startPoint y: 146, endPoint x: 407, endPoint y: 316, distance: 173.2
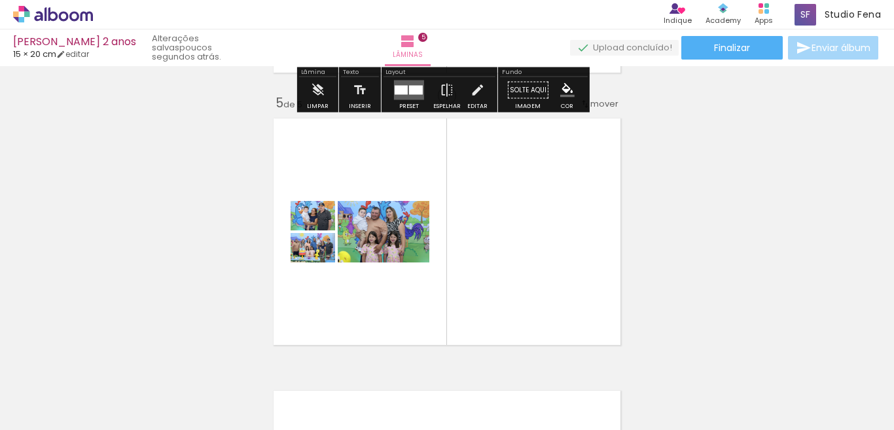
scroll to position [1106, 0]
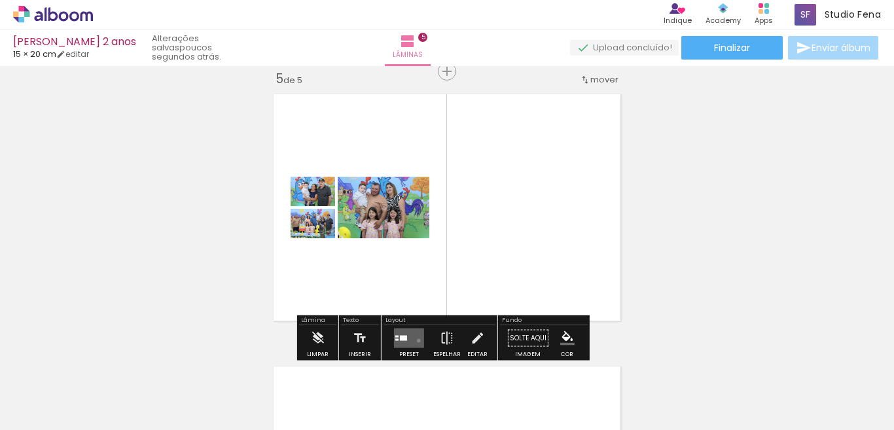
click at [416, 340] on quentale-layouter at bounding box center [409, 339] width 30 height 20
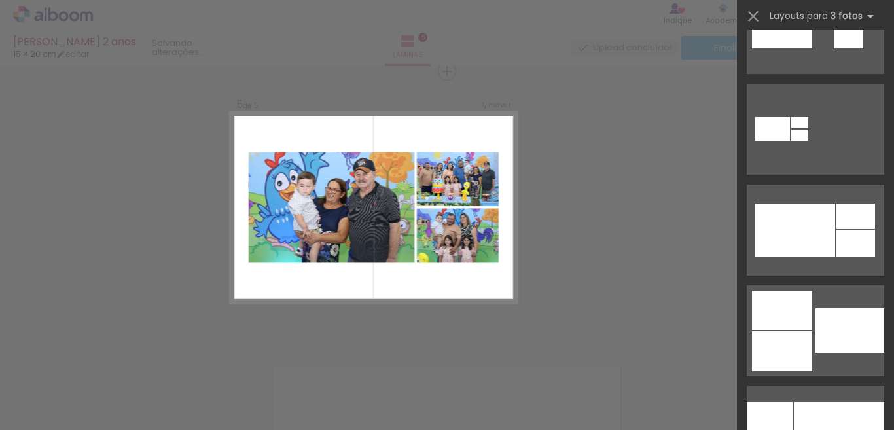
scroll to position [720, 0]
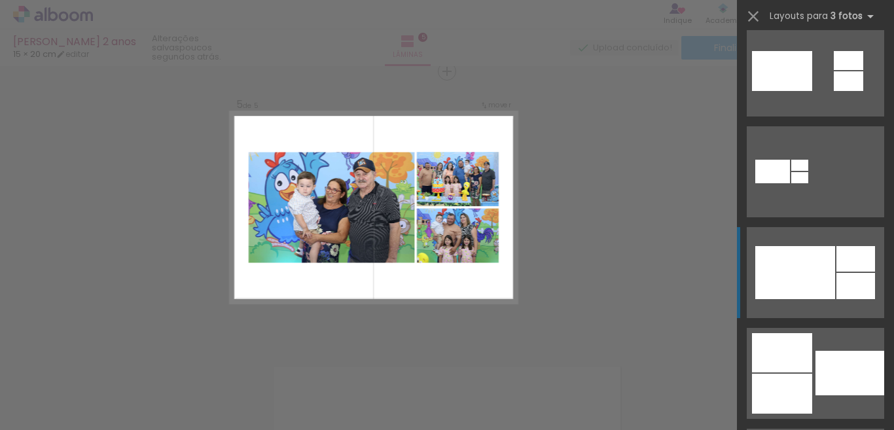
click at [809, 256] on div at bounding box center [796, 272] width 80 height 53
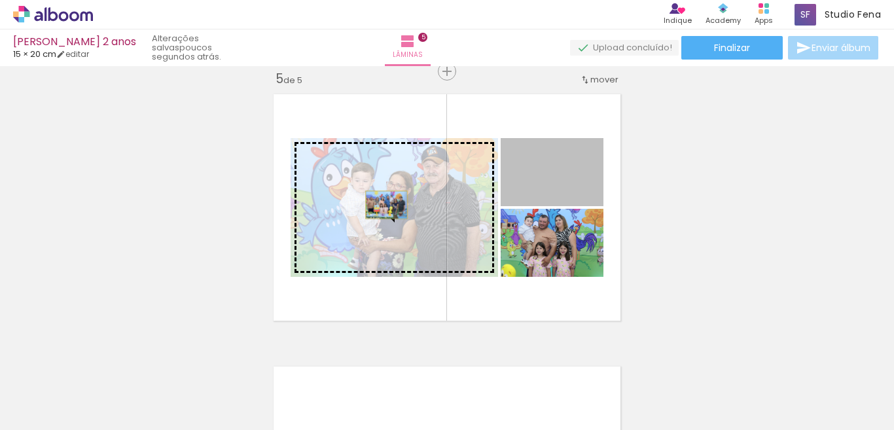
drag, startPoint x: 578, startPoint y: 187, endPoint x: 381, endPoint y: 205, distance: 197.9
click at [0, 0] on slot at bounding box center [0, 0] width 0 height 0
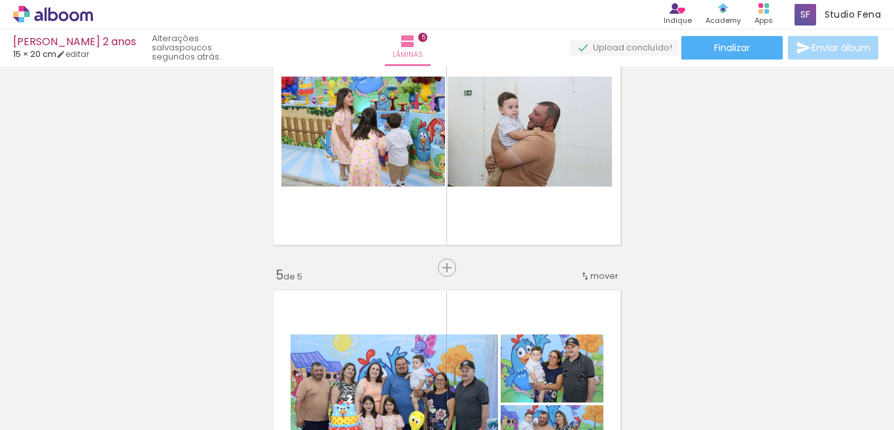
scroll to position [844, 0]
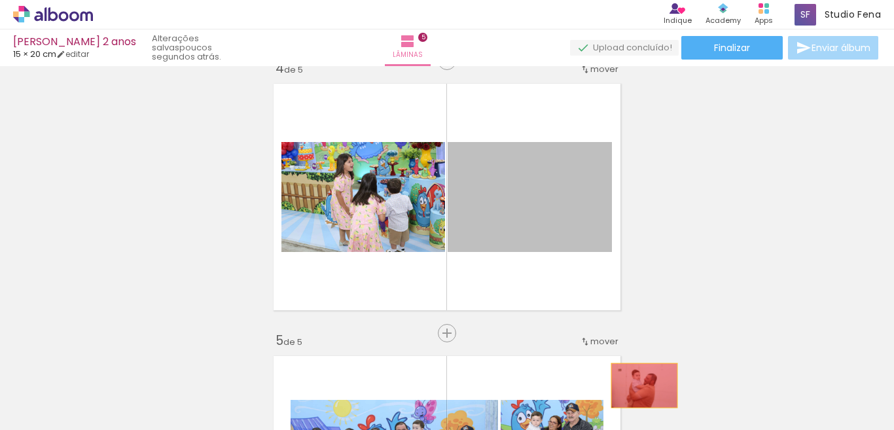
drag, startPoint x: 496, startPoint y: 208, endPoint x: 633, endPoint y: 375, distance: 216.3
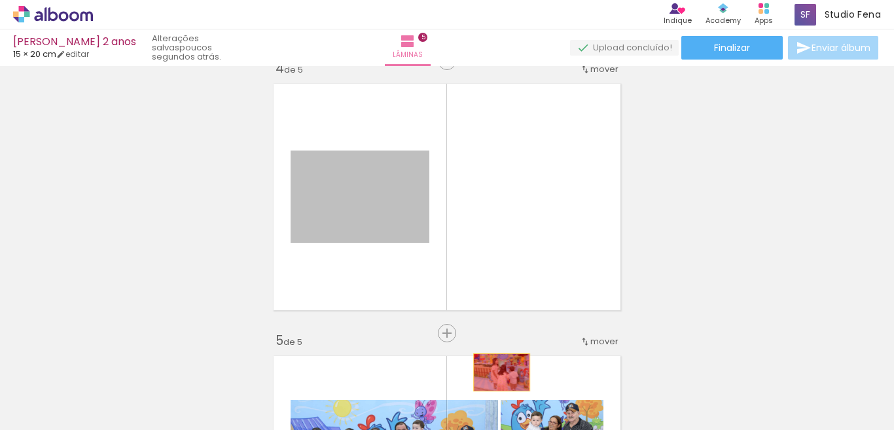
drag, startPoint x: 391, startPoint y: 214, endPoint x: 501, endPoint y: 383, distance: 201.9
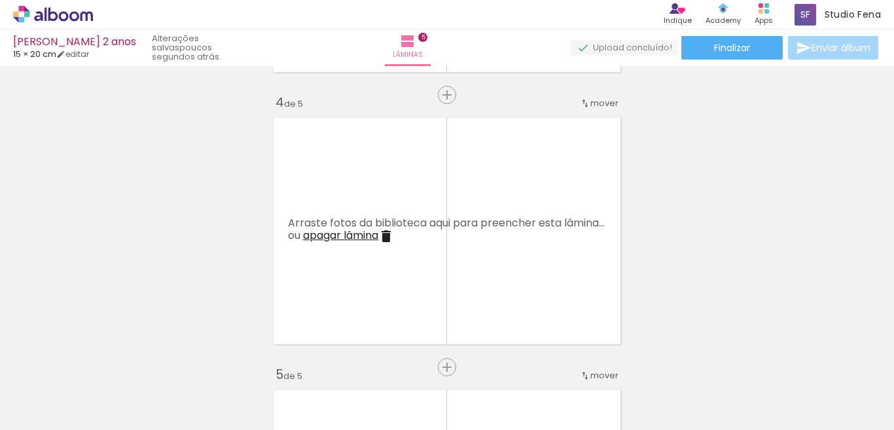
scroll to position [778, 0]
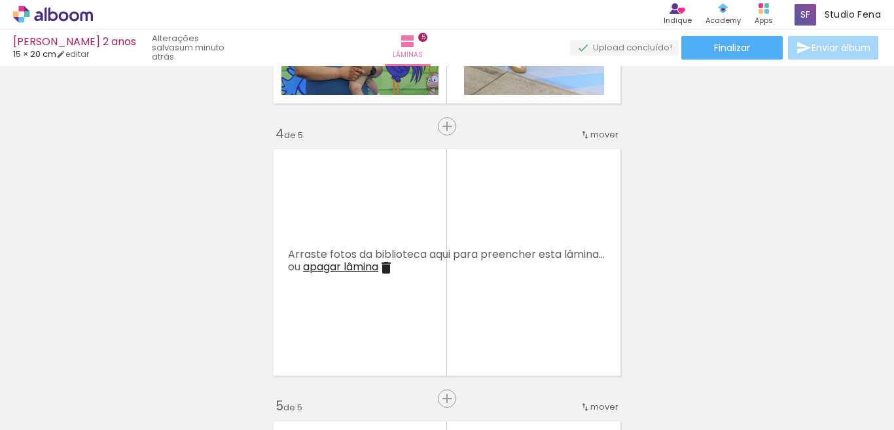
click at [602, 132] on span "mover" at bounding box center [605, 134] width 28 height 12
click at [694, 219] on div "Inserir lâmina 1 de 5 Inserir lâmina 2 de 5 Inserir lâmina 3 de 5 Inserir lâmin…" at bounding box center [447, 109] width 894 height 1635
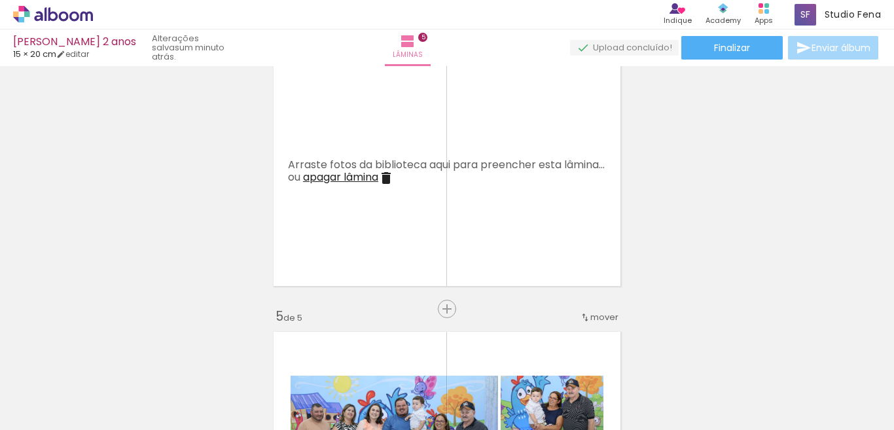
scroll to position [844, 0]
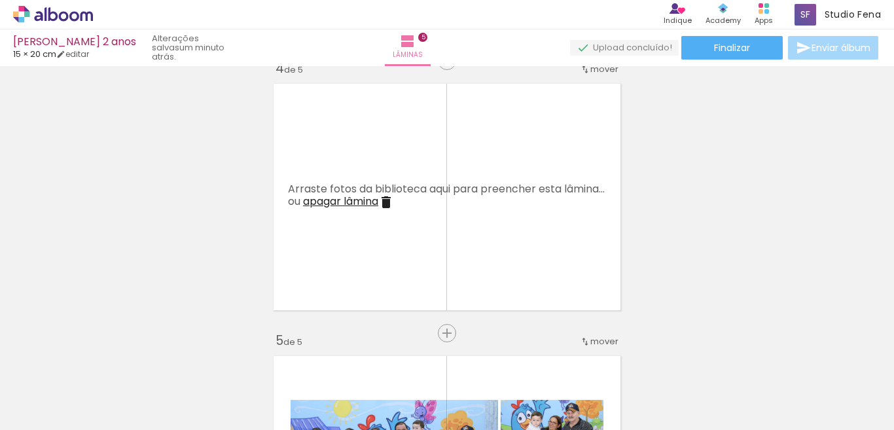
click at [394, 208] on iron-icon at bounding box center [386, 202] width 16 height 16
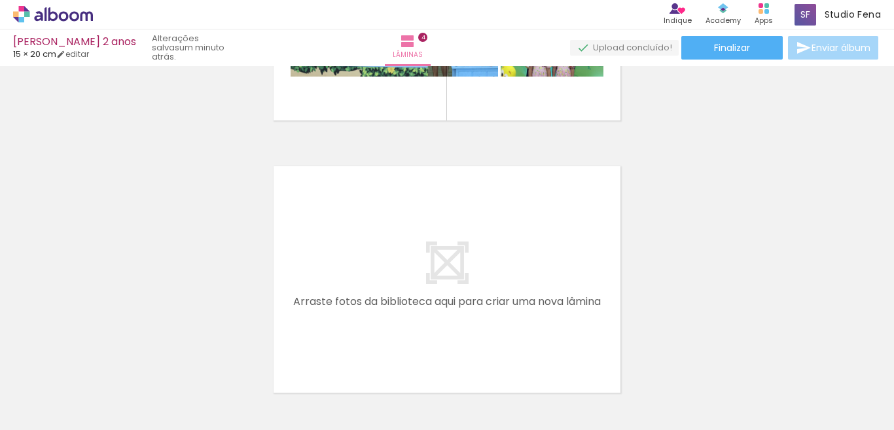
scroll to position [1040, 0]
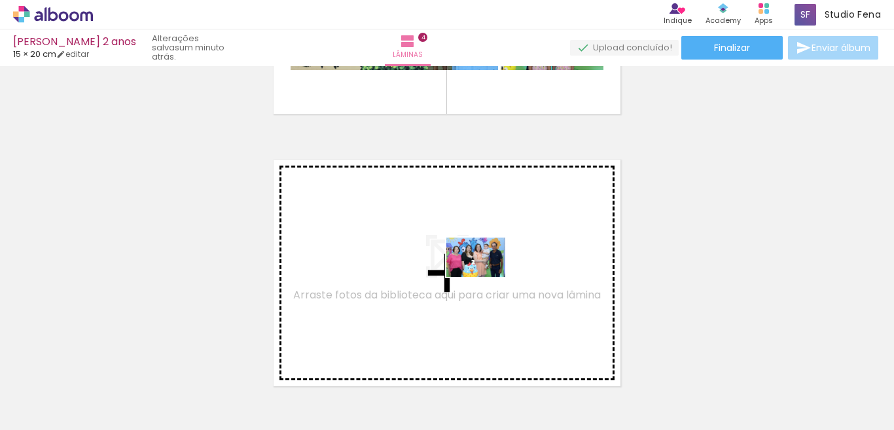
drag, startPoint x: 652, startPoint y: 405, endPoint x: 403, endPoint y: 238, distance: 300.1
click at [403, 238] on quentale-workspace at bounding box center [447, 215] width 894 height 430
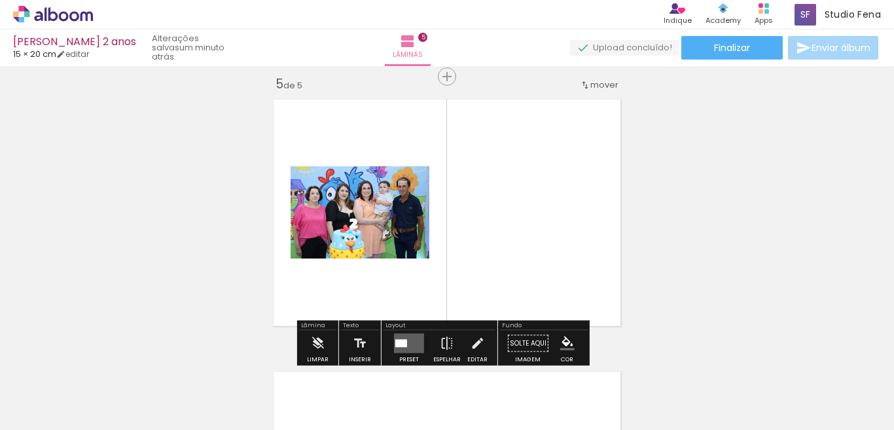
scroll to position [1106, 0]
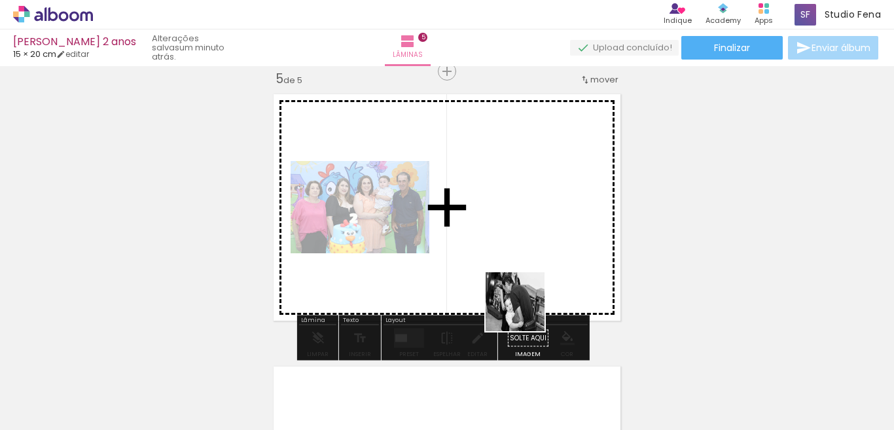
drag, startPoint x: 579, startPoint y: 399, endPoint x: 520, endPoint y: 285, distance: 128.3
click at [520, 287] on quentale-workspace at bounding box center [447, 215] width 894 height 430
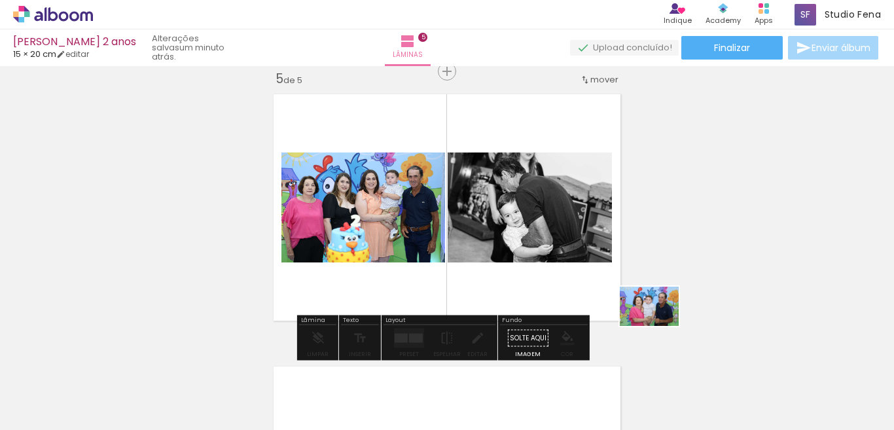
drag, startPoint x: 719, startPoint y: 412, endPoint x: 539, endPoint y: 167, distance: 304.3
click at [578, 217] on quentale-workspace at bounding box center [447, 215] width 894 height 430
click at [539, 167] on quentale-layouter at bounding box center [447, 208] width 360 height 240
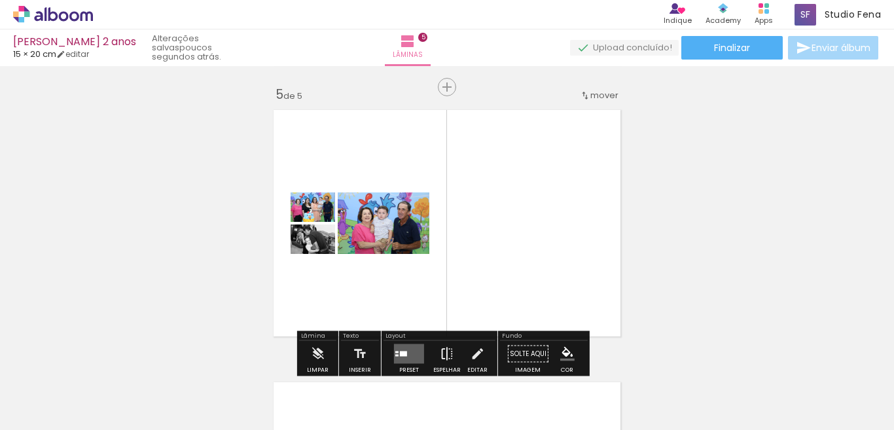
scroll to position [1113, 0]
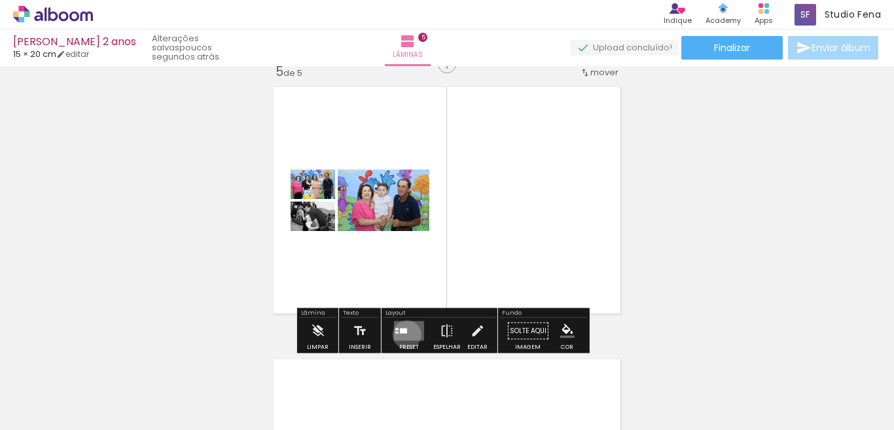
click at [404, 335] on quentale-layouter at bounding box center [409, 331] width 30 height 20
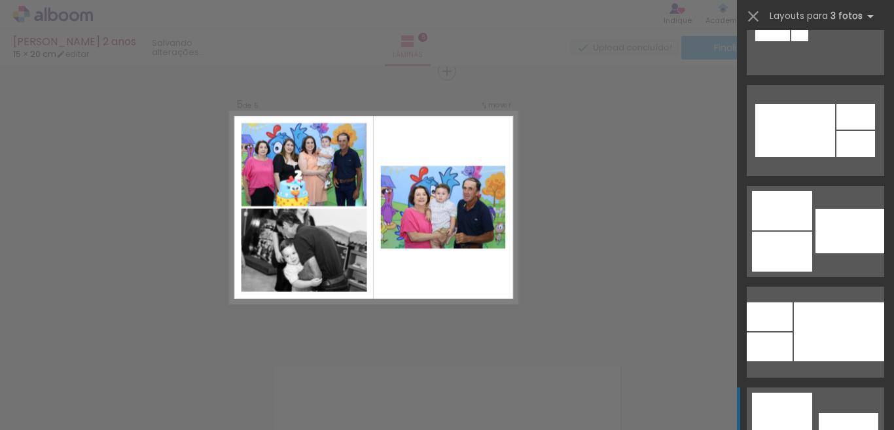
scroll to position [917, 0]
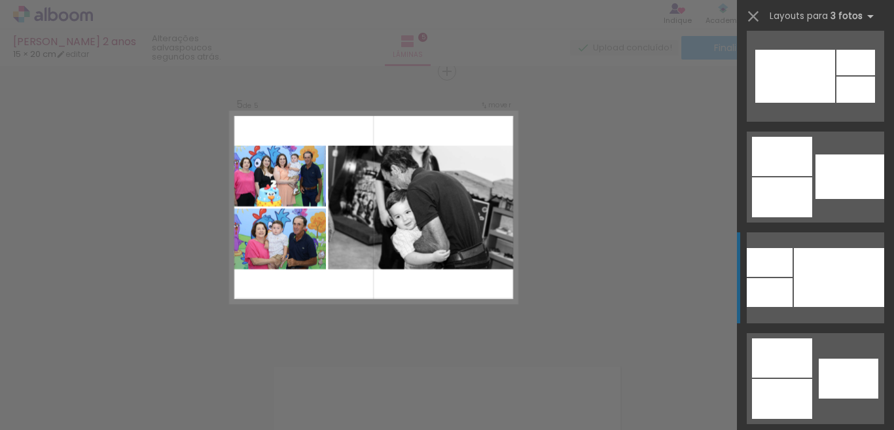
click at [811, 289] on div at bounding box center [839, 277] width 90 height 59
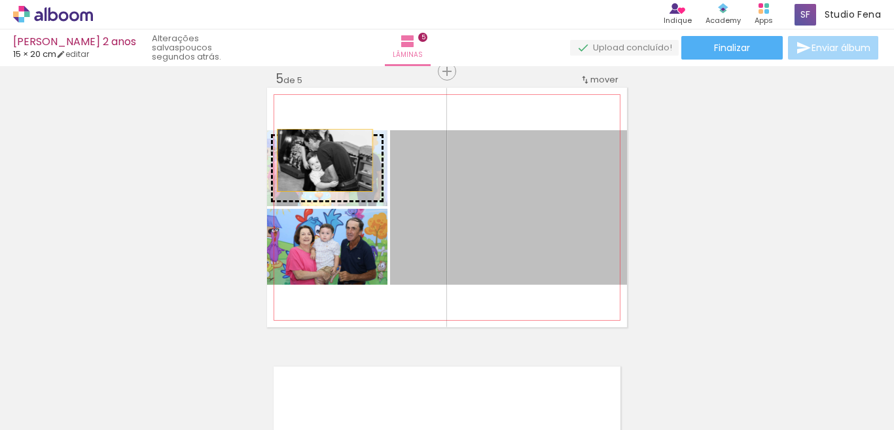
drag, startPoint x: 525, startPoint y: 243, endPoint x: 319, endPoint y: 160, distance: 221.5
click at [0, 0] on slot at bounding box center [0, 0] width 0 height 0
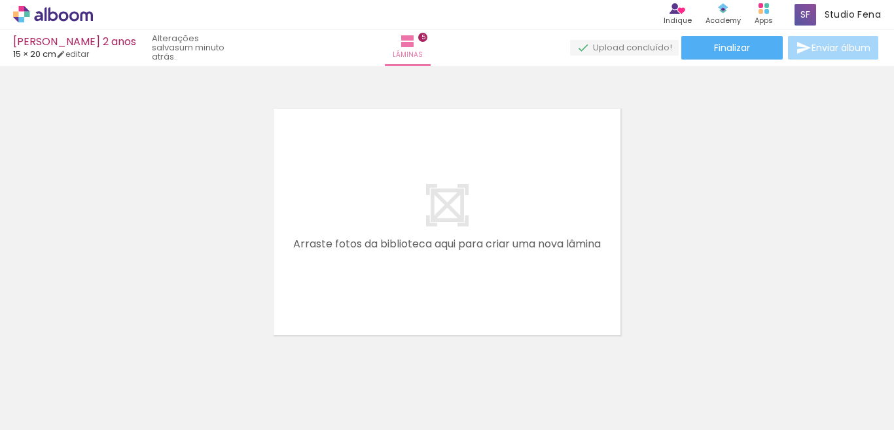
scroll to position [1368, 0]
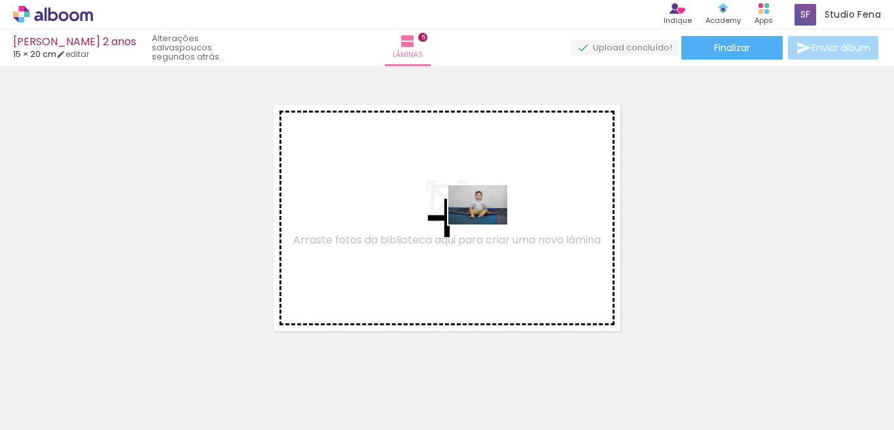
drag, startPoint x: 735, startPoint y: 405, endPoint x: 456, endPoint y: 204, distance: 343.8
click at [456, 204] on quentale-workspace at bounding box center [447, 215] width 894 height 430
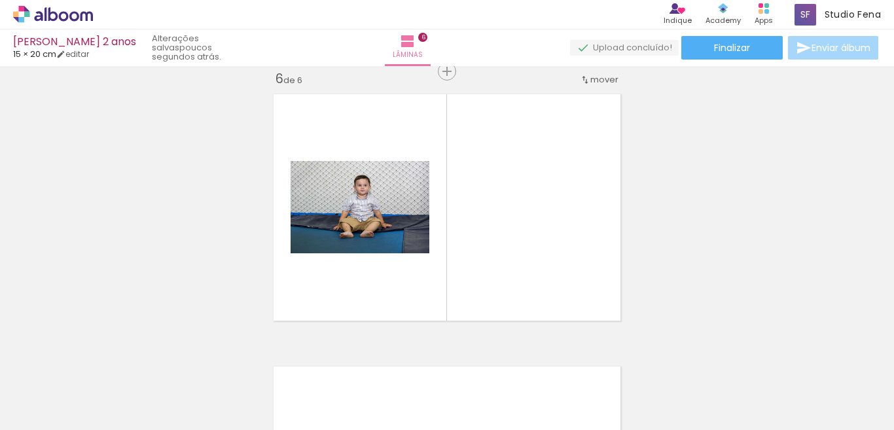
scroll to position [0, 1567]
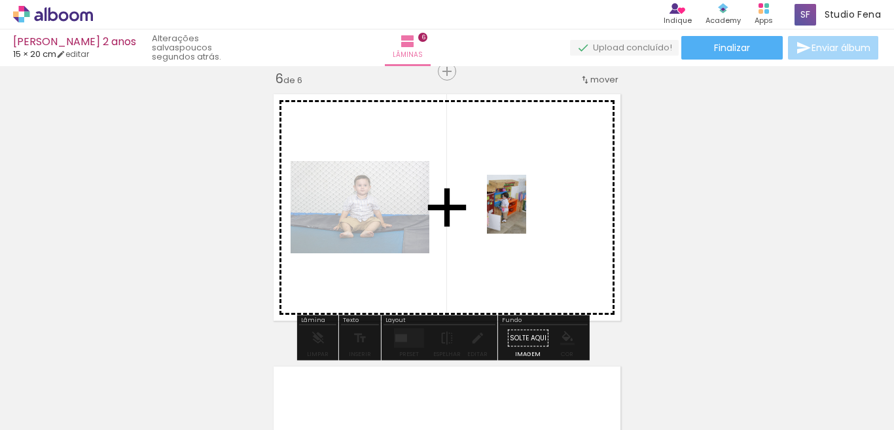
drag, startPoint x: 555, startPoint y: 393, endPoint x: 526, endPoint y: 212, distance: 182.9
click at [526, 212] on quentale-workspace at bounding box center [447, 215] width 894 height 430
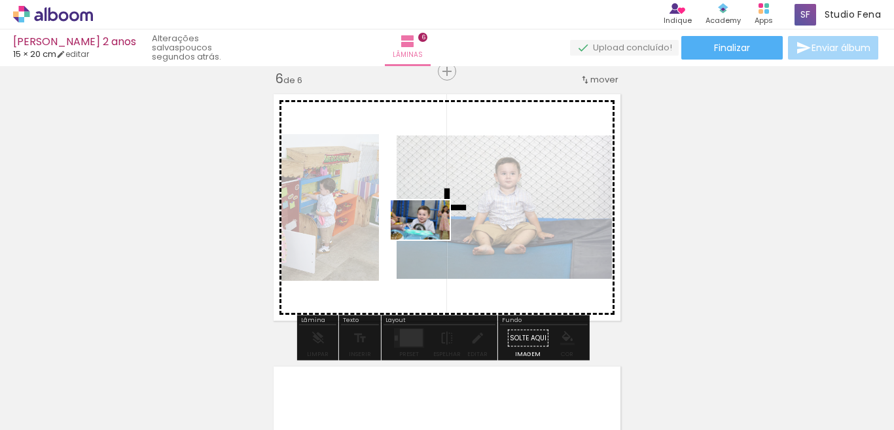
drag, startPoint x: 268, startPoint y: 400, endPoint x: 443, endPoint y: 230, distance: 244.5
click at [443, 230] on quentale-workspace at bounding box center [447, 215] width 894 height 430
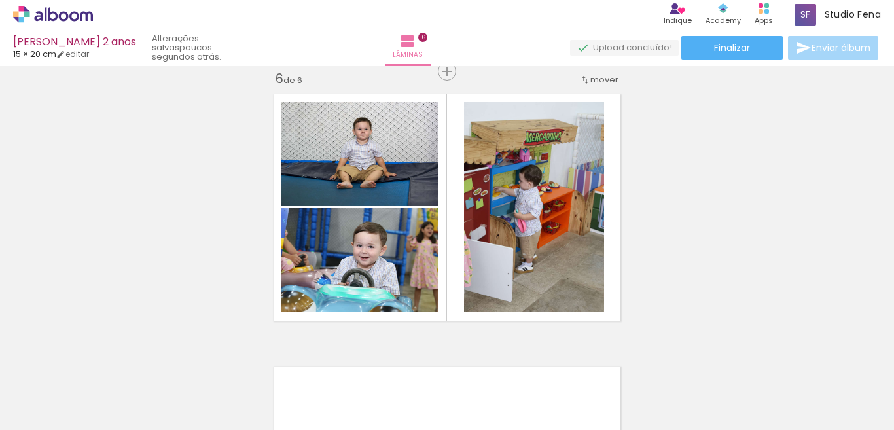
scroll to position [0, 388]
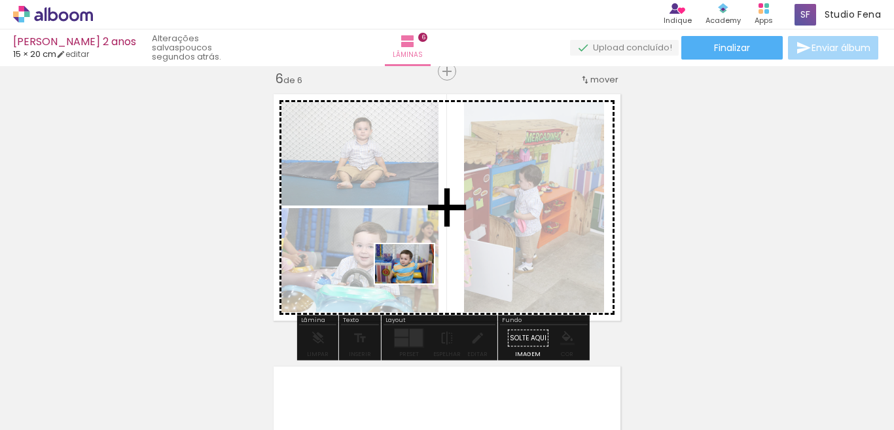
drag, startPoint x: 347, startPoint y: 401, endPoint x: 425, endPoint y: 261, distance: 160.3
click at [425, 261] on quentale-workspace at bounding box center [447, 215] width 894 height 430
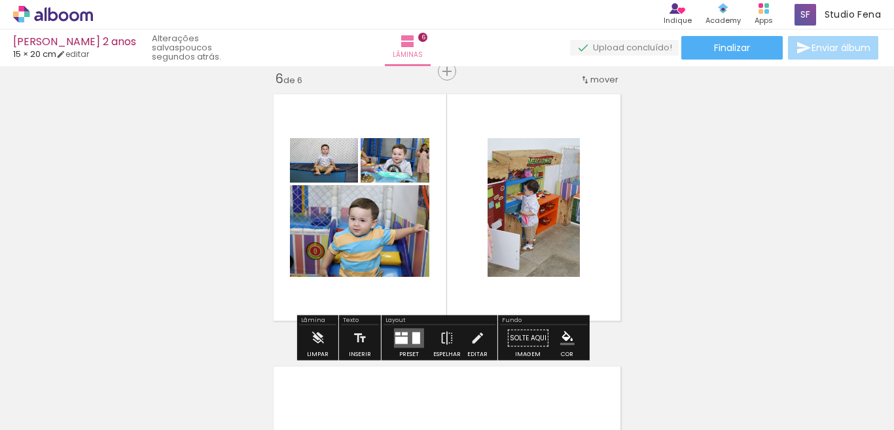
click at [412, 338] on div at bounding box center [416, 339] width 8 height 12
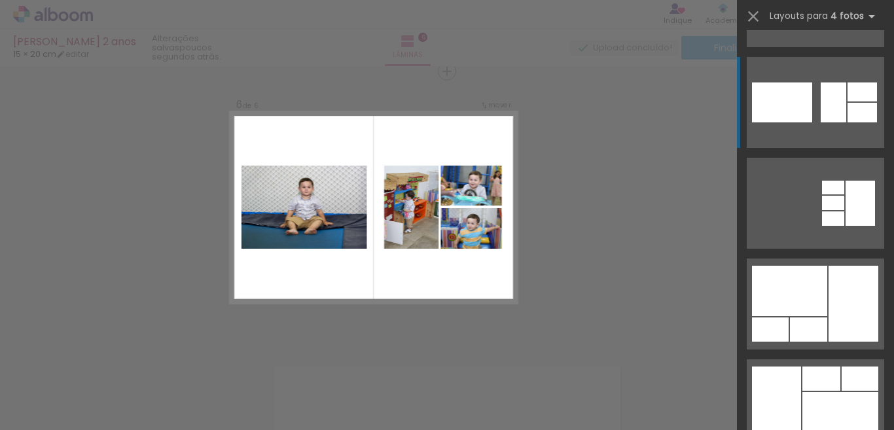
scroll to position [196, 0]
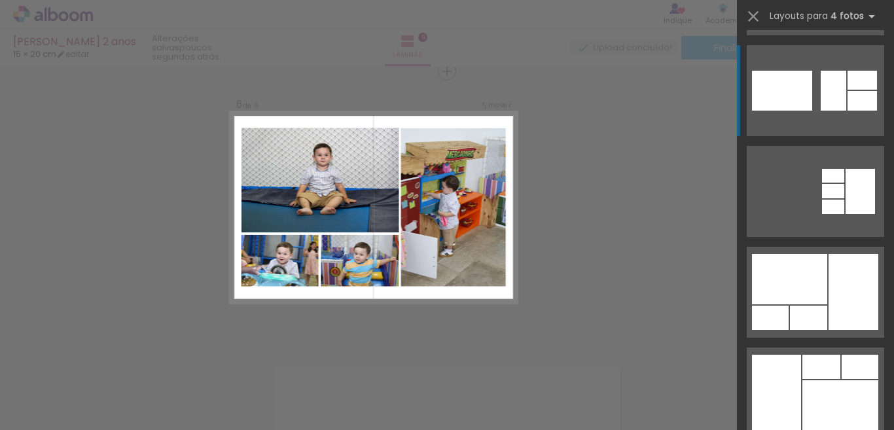
click at [839, 273] on div at bounding box center [854, 292] width 50 height 76
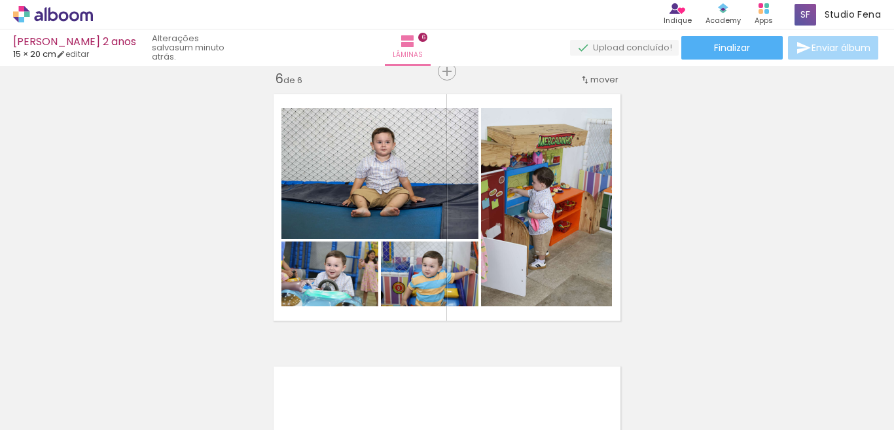
scroll to position [0, 388]
